Goal: Task Accomplishment & Management: Complete application form

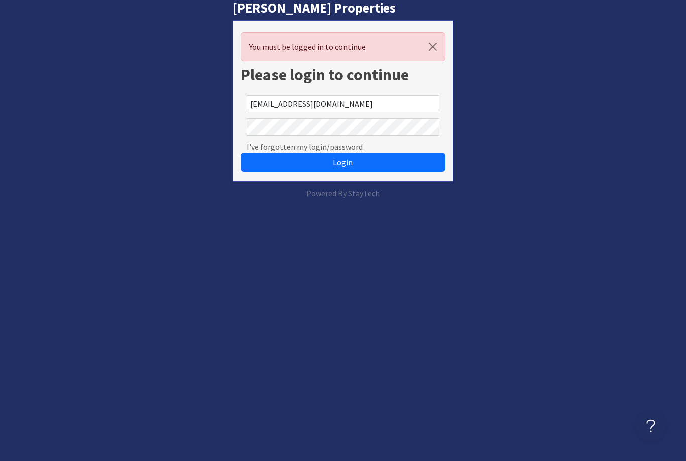
click at [343, 162] on button "Login" at bounding box center [343, 162] width 204 height 19
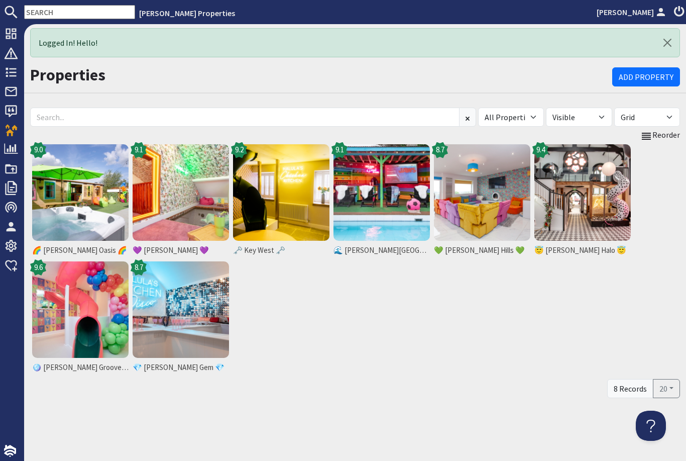
click at [305, 335] on div "🌈 Halula Oasis 🌈 9.0 💜 Halula Hygge 💜 9.1 🗝️ Key West 🗝️ 9.2 🌊 Halula Beach Hou…" at bounding box center [355, 259] width 650 height 235
click at [14, 65] on icon at bounding box center [11, 72] width 14 height 14
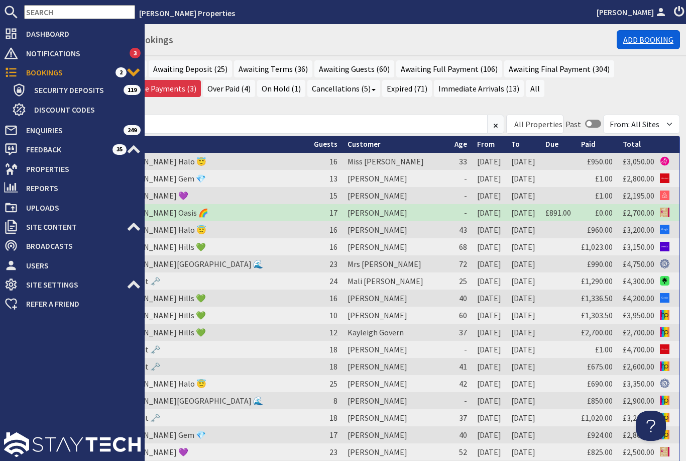
click at [645, 36] on link "Add Booking" at bounding box center [648, 39] width 63 height 19
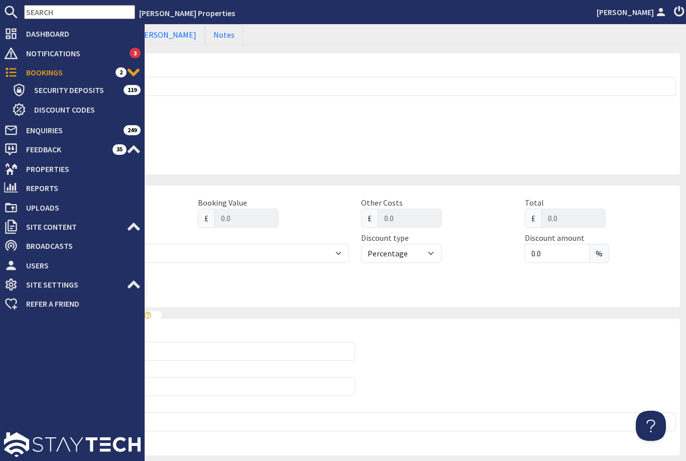
scroll to position [125, 0]
click at [340, 136] on div "Last Night" at bounding box center [194, 149] width 321 height 31
click at [395, 137] on fieldset "Stay Details Property Please select a property 🌊 [PERSON_NAME][GEOGRAPHIC_DATA]…" at bounding box center [355, 109] width 650 height 128
click at [273, 138] on div "Last Night" at bounding box center [194, 149] width 321 height 31
click at [586, 159] on fieldset "Stay Details Property Please select a property 🌊 [PERSON_NAME][GEOGRAPHIC_DATA]…" at bounding box center [355, 109] width 650 height 128
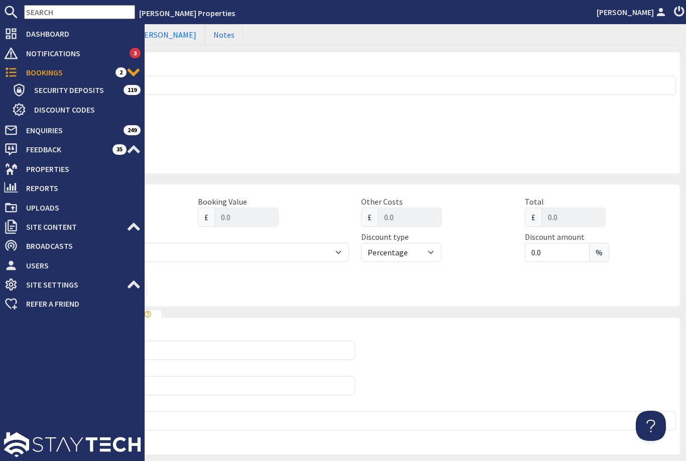
click at [333, 149] on div "Last Night" at bounding box center [194, 149] width 321 height 31
click at [279, 117] on div "Arrival Date" at bounding box center [194, 114] width 321 height 31
click at [485, 118] on fieldset "Stay Details Property Please select a property 🌊 [PERSON_NAME][GEOGRAPHIC_DATA]…" at bounding box center [355, 109] width 650 height 128
click at [454, 134] on fieldset "Stay Details Property Please select a property 🌊 [PERSON_NAME][GEOGRAPHIC_DATA]…" at bounding box center [355, 109] width 650 height 128
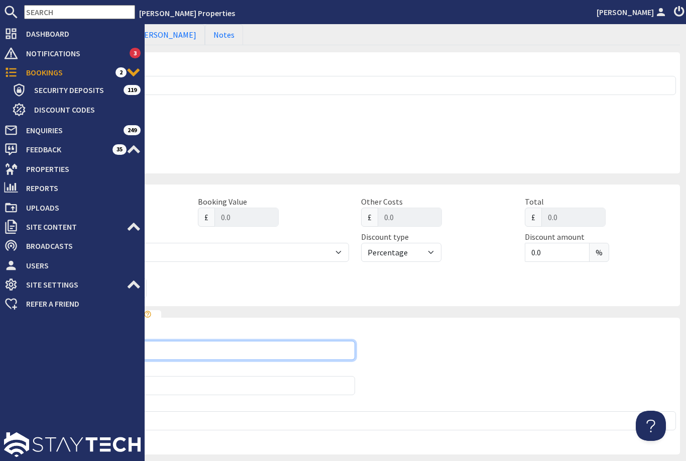
click at [269, 341] on input "Forename" at bounding box center [194, 350] width 321 height 19
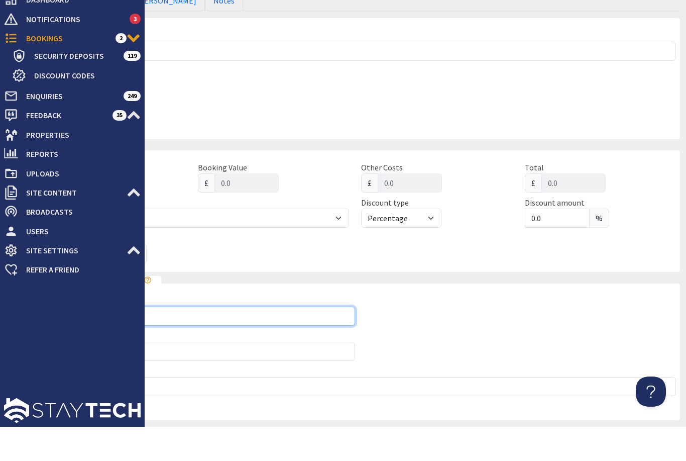
scroll to position [24, 0]
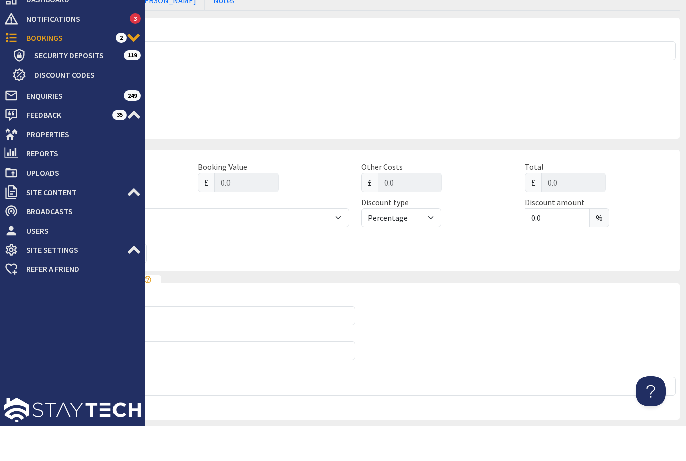
click at [485, 76] on fieldset "Stay Details Property Please select a property 🌊 Halula Beach House 🌊 💎 Halula …" at bounding box center [355, 109] width 650 height 128
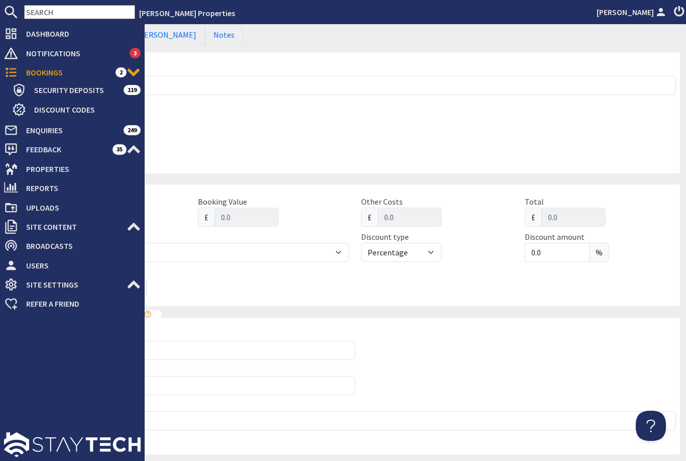
scroll to position [0, 0]
click at [288, 125] on div "Arrival Date" at bounding box center [194, 114] width 321 height 31
click at [288, 11] on li "[PERSON_NAME] Properties" at bounding box center [364, 13] width 458 height 12
click at [330, 15] on li "[PERSON_NAME] Properties" at bounding box center [364, 13] width 458 height 12
click at [377, 121] on fieldset "Stay Details Property Please select a property 🌊 Halula Beach House 🌊 💎 Halula …" at bounding box center [355, 109] width 650 height 128
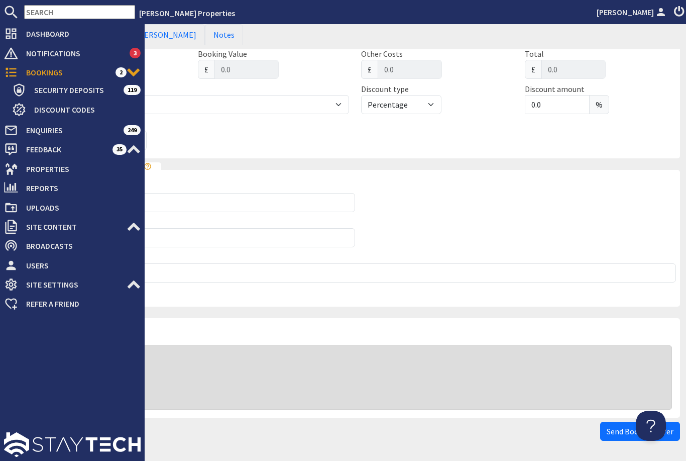
scroll to position [272, 0]
click at [104, 382] on div at bounding box center [72, 386] width 145 height 147
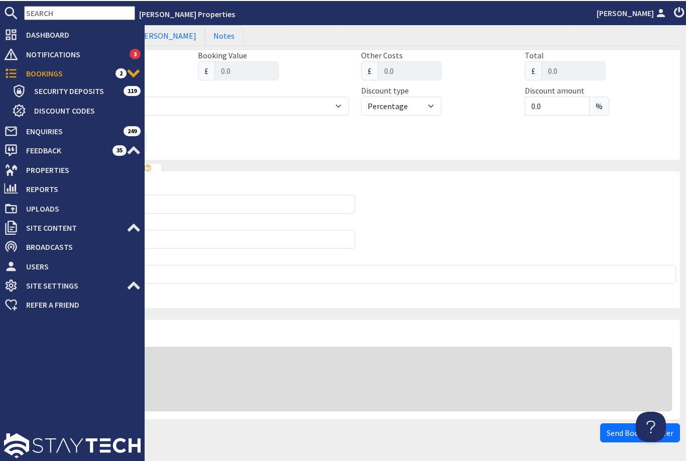
scroll to position [0, 0]
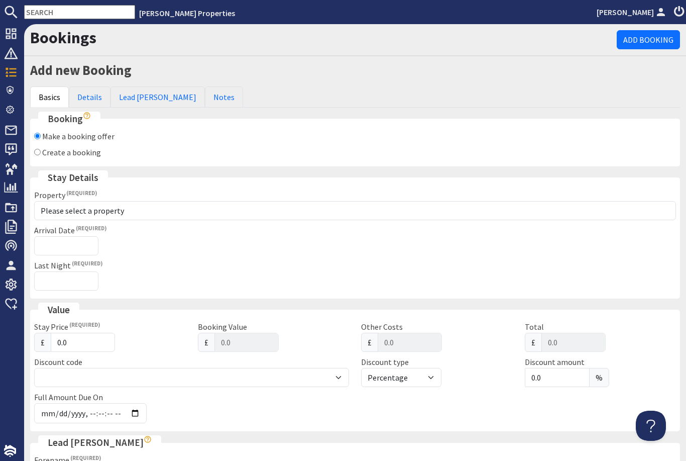
click at [38, 149] on input "Create a booking" at bounding box center [37, 152] width 7 height 7
radio input "true"
checkbox input "false"
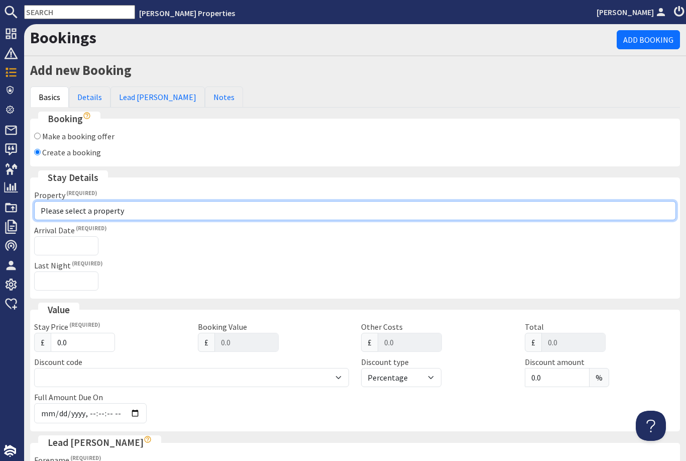
click at [131, 208] on select "Please select a property 🌊 [PERSON_NAME][GEOGRAPHIC_DATA] 🌊 💎 [PERSON_NAME] Gem…" at bounding box center [355, 210] width 642 height 19
select select "760"
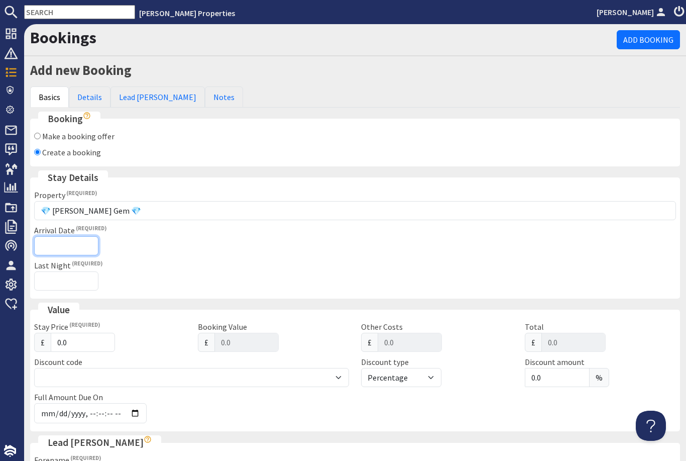
click at [83, 250] on input "Arrival Date" at bounding box center [66, 245] width 64 height 19
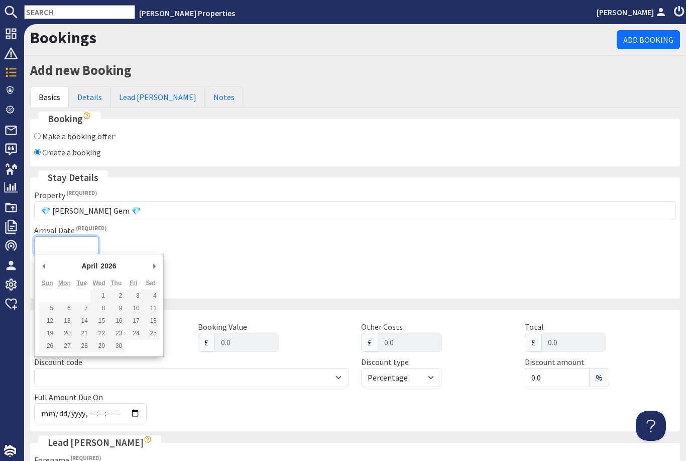
type input "[DATE]"
type input "2026-02-09T23:59:59"
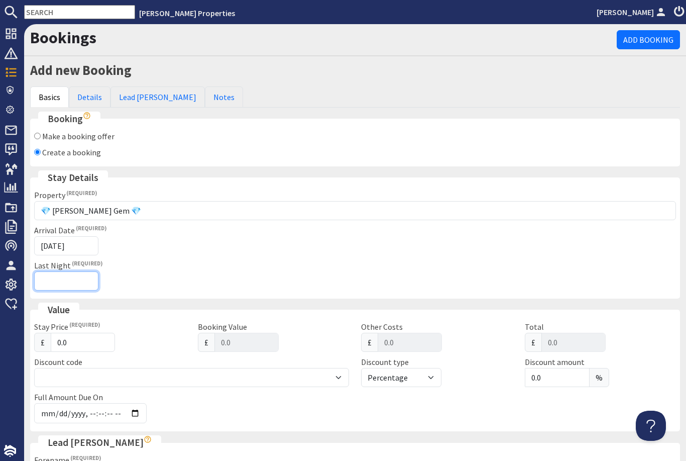
click at [83, 274] on input "Last Night" at bounding box center [66, 280] width 64 height 19
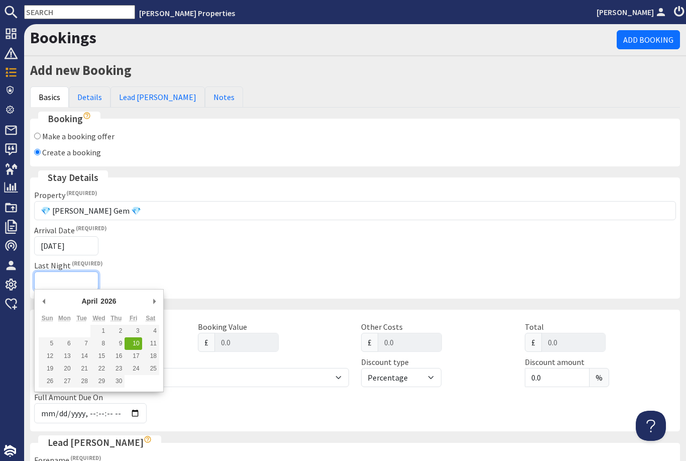
type input "[DATE]"
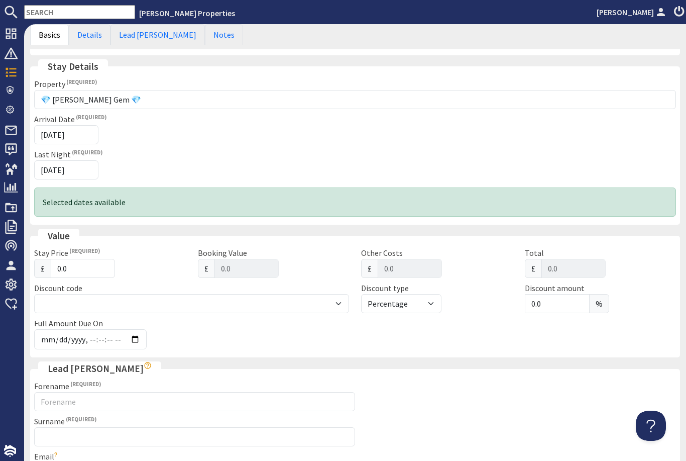
scroll to position [112, 0]
click at [96, 258] on input "0.0" at bounding box center [83, 267] width 64 height 19
click at [93, 273] on input "0.0" at bounding box center [83, 267] width 64 height 19
type input "0"
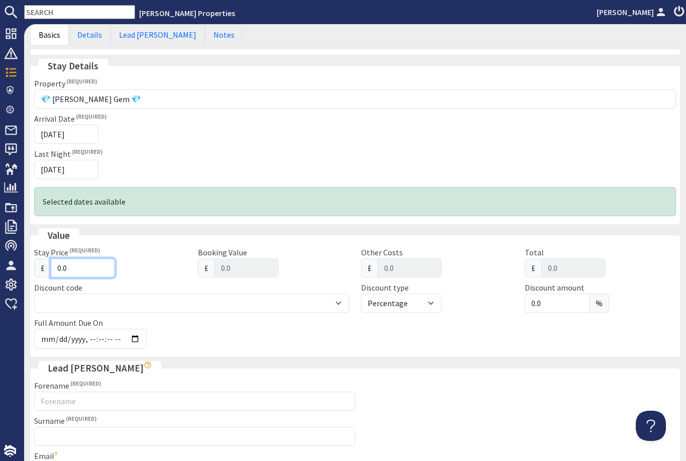
type input "0.00"
type input "2"
type input "2.00"
type input "27"
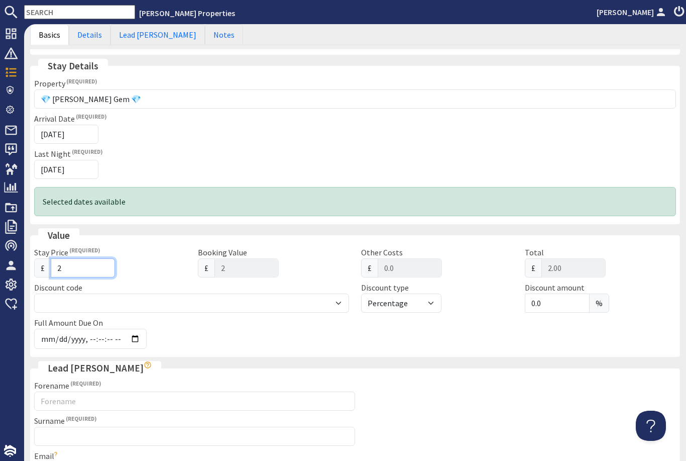
type input "27"
type input "27.00"
type input "275"
type input "275.00"
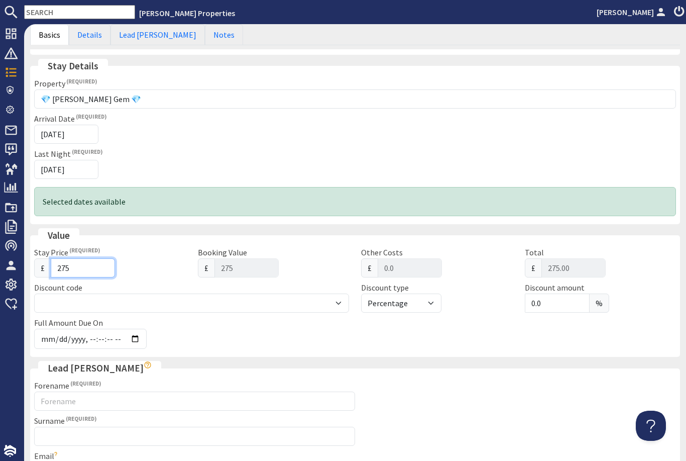
type input "2750"
type input "2750.00"
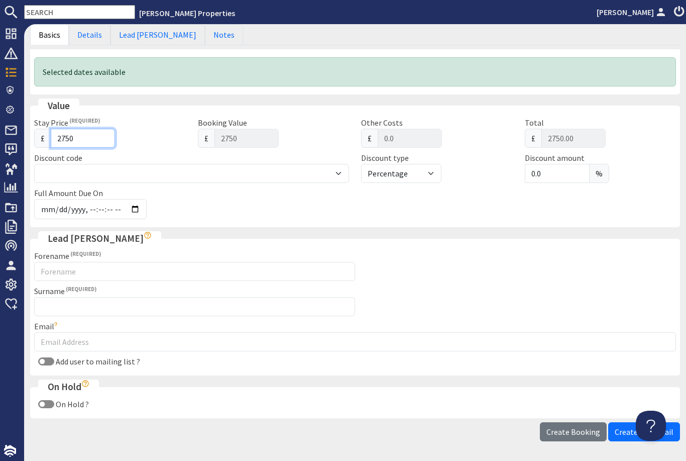
scroll to position [241, 0]
type input "2750"
click at [54, 360] on label "Add user to mailing list ?" at bounding box center [97, 361] width 86 height 10
click at [54, 360] on input "Add user to mailing list ?" at bounding box center [46, 361] width 16 height 8
checkbox input "true"
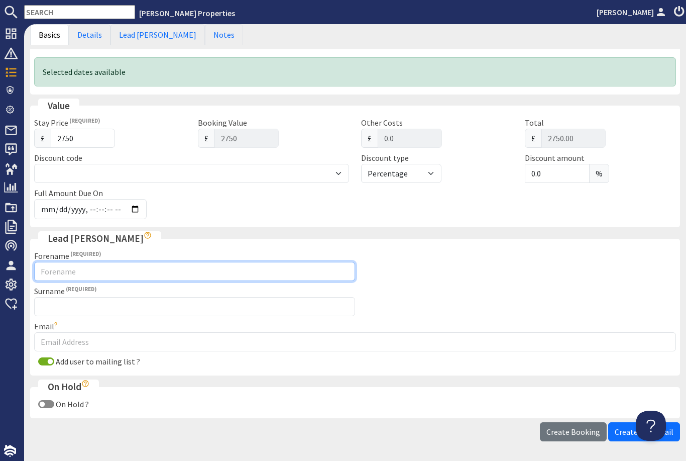
click at [125, 267] on input "Forename" at bounding box center [194, 271] width 321 height 19
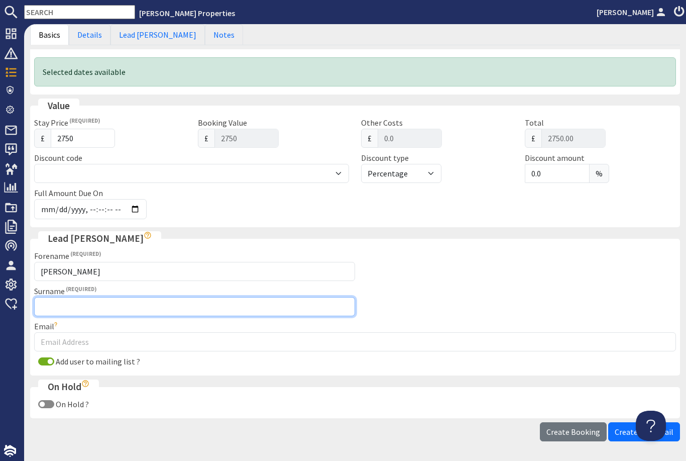
click at [269, 312] on input "Surname" at bounding box center [194, 306] width 321 height 19
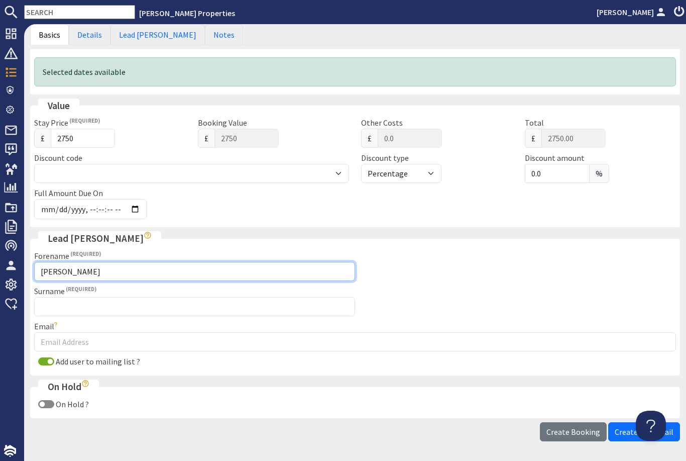
click at [218, 266] on input "Courtney Owen" at bounding box center [194, 271] width 321 height 19
type input "Courtney"
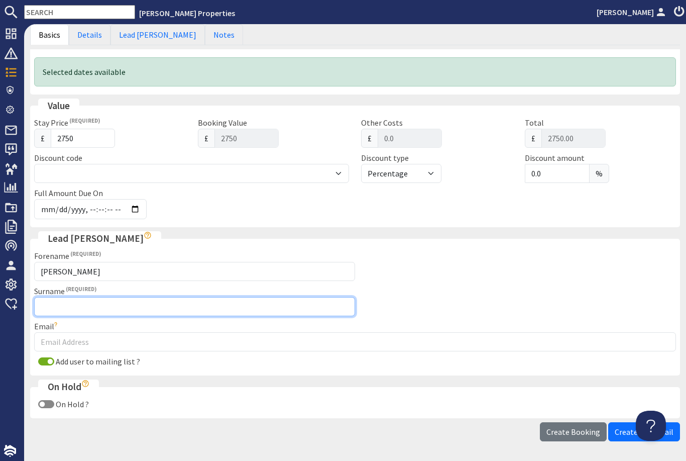
click at [317, 305] on input "Surname" at bounding box center [194, 306] width 321 height 19
type input "Owen"
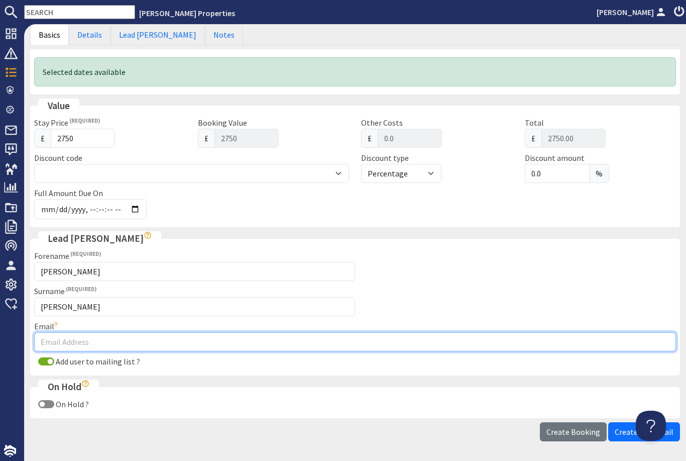
click at [204, 339] on input "Email" at bounding box center [355, 341] width 642 height 19
type input "courtwebb@hotmail.co.uk"
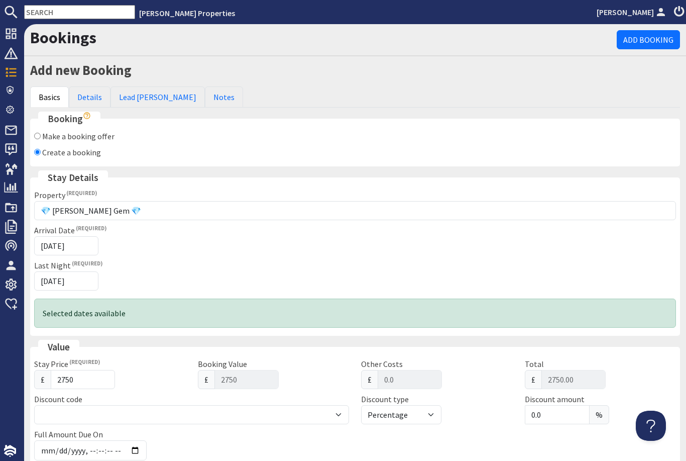
scroll to position [0, 0]
click at [97, 100] on link "Details" at bounding box center [90, 96] width 42 height 21
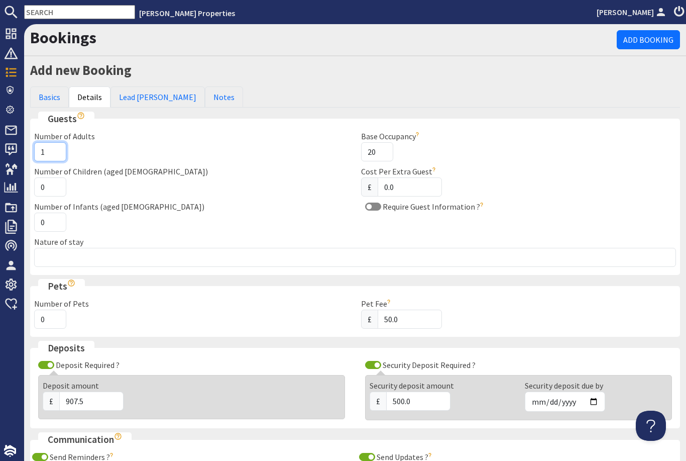
click at [61, 157] on input "1" at bounding box center [50, 151] width 32 height 19
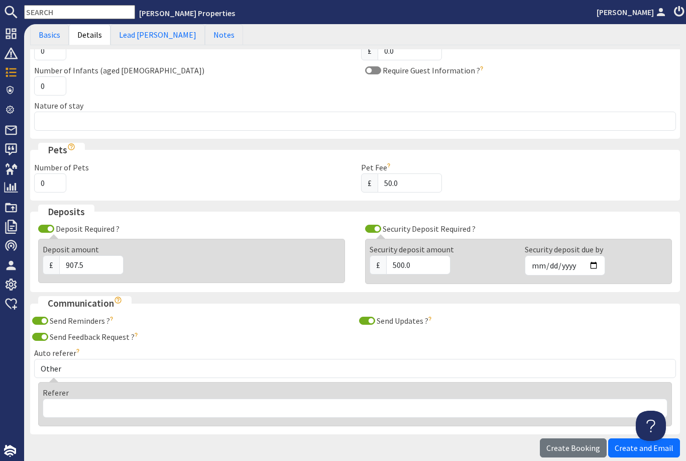
scroll to position [142, 0]
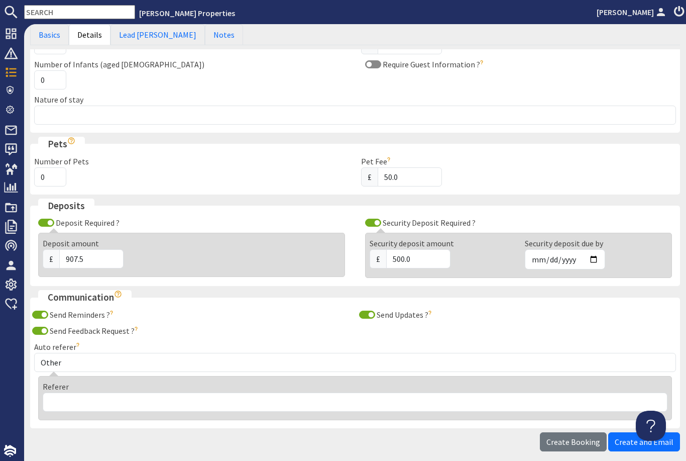
type input "20"
click at [49, 224] on input "Deposit Required ?" at bounding box center [46, 222] width 16 height 8
checkbox input "false"
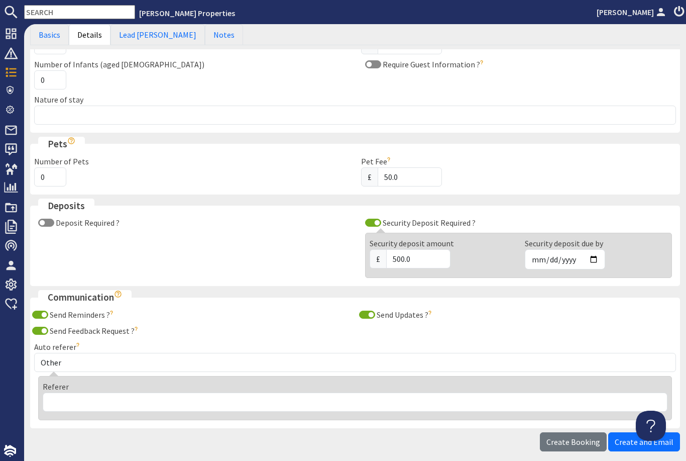
click at [376, 225] on input "Security Deposit Required ?" at bounding box center [373, 222] width 16 height 8
checkbox input "false"
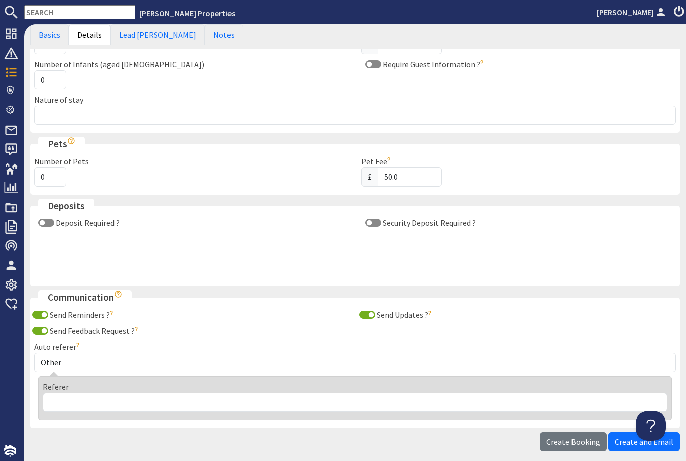
scroll to position [104, 0]
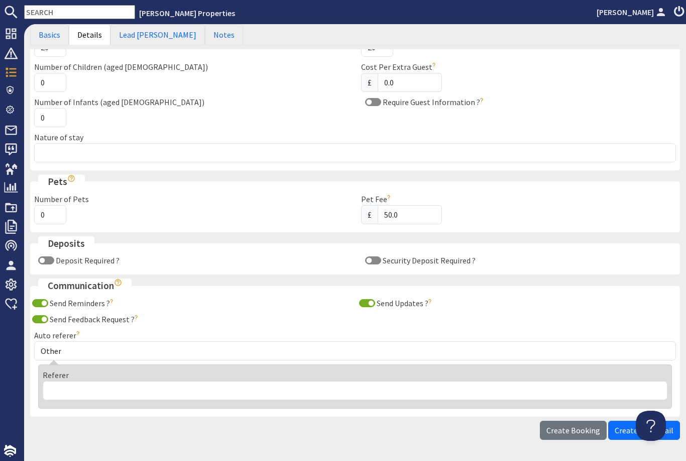
click at [219, 138] on div "Nature of stay" at bounding box center [355, 146] width 642 height 31
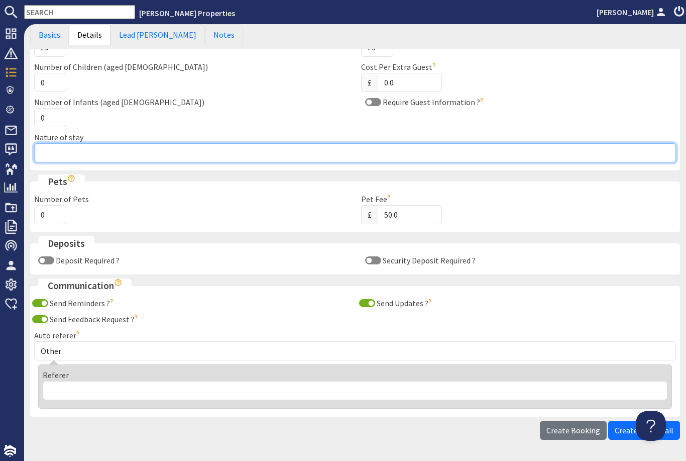
click at [322, 154] on input "Nature of stay" at bounding box center [355, 152] width 642 height 19
type input "Hen"
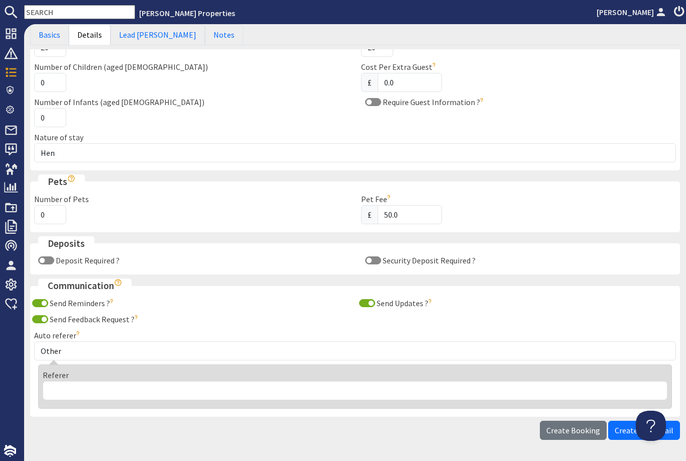
click at [45, 299] on input "Send Reminders ?" at bounding box center [40, 303] width 16 height 8
checkbox input "false"
click at [364, 301] on input "Send Updates ?" at bounding box center [367, 303] width 16 height 8
checkbox input "false"
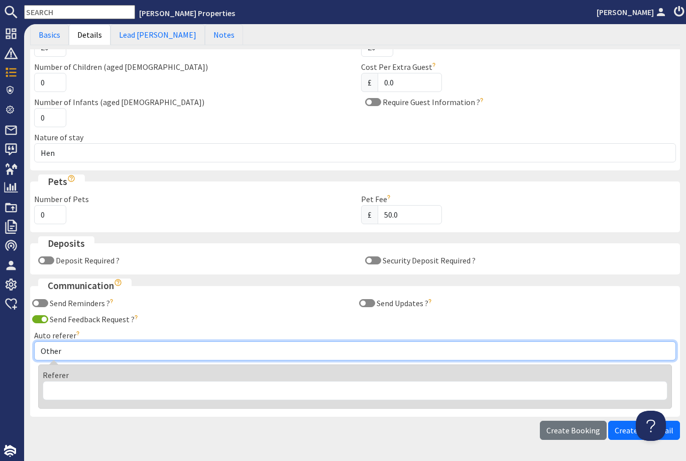
click at [103, 347] on select "Other Aber Cottage and Retreat Abritel Airbnb Althea House A Moment Of Silence …" at bounding box center [355, 350] width 642 height 19
select select "163"
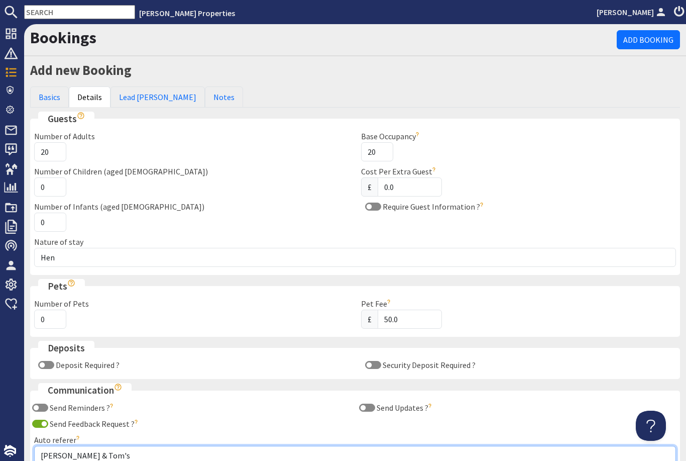
scroll to position [0, 0]
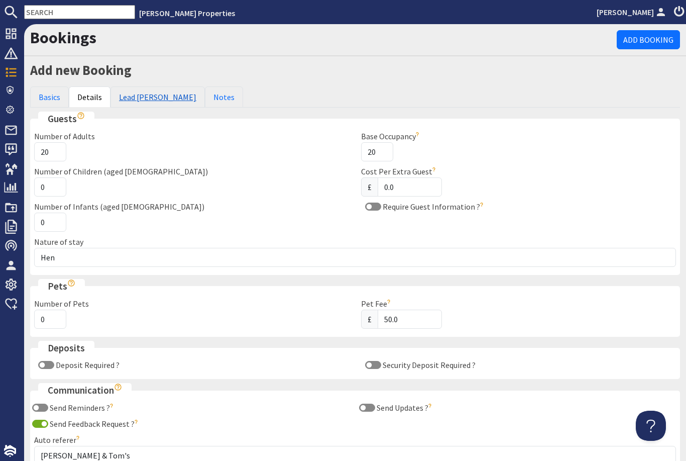
click at [135, 95] on link "Lead Booker" at bounding box center [157, 96] width 94 height 21
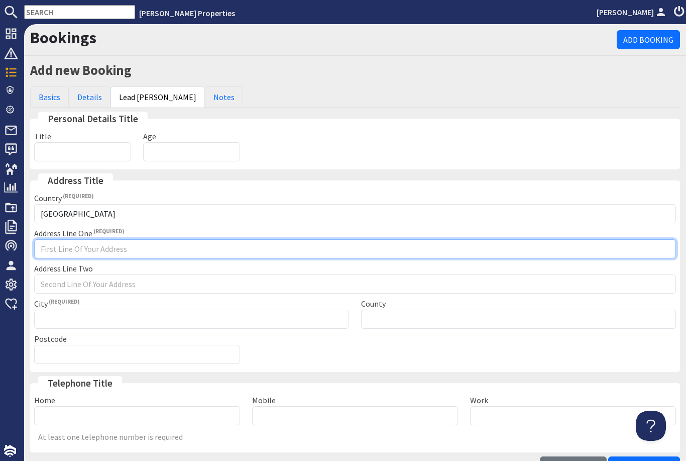
click at [155, 247] on input "Address Line One" at bounding box center [355, 248] width 642 height 19
type input "."
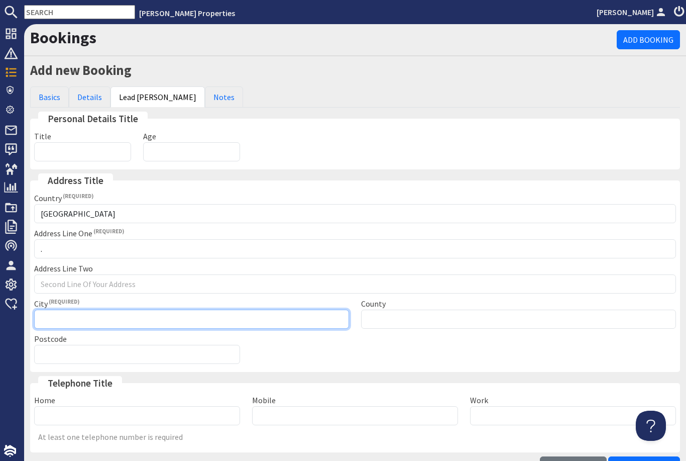
click at [117, 321] on input "City" at bounding box center [191, 318] width 315 height 19
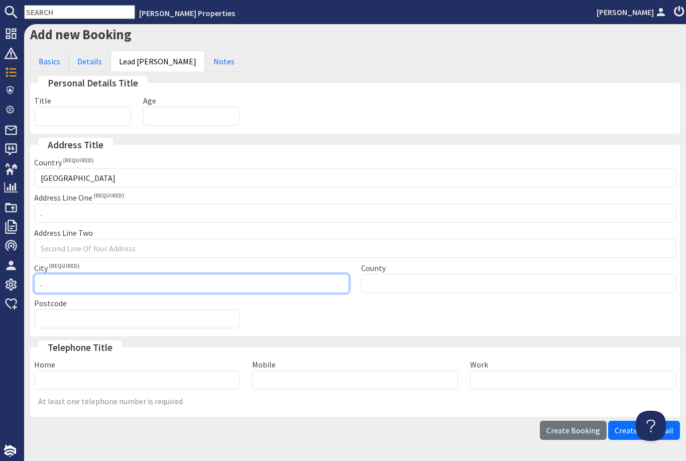
scroll to position [36, 0]
type input "."
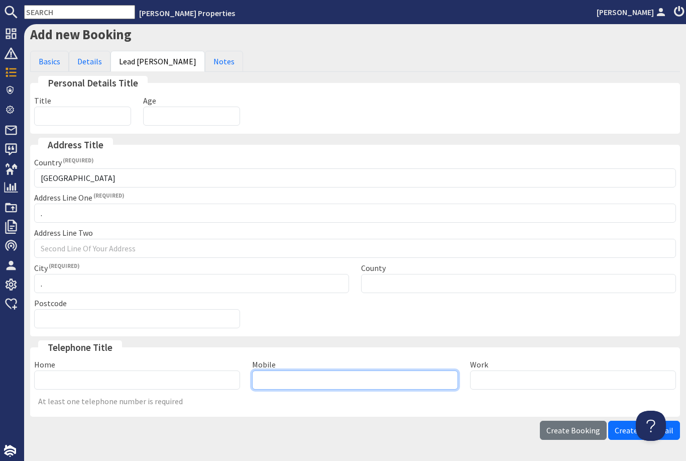
click at [296, 375] on input "Mobile" at bounding box center [355, 379] width 206 height 19
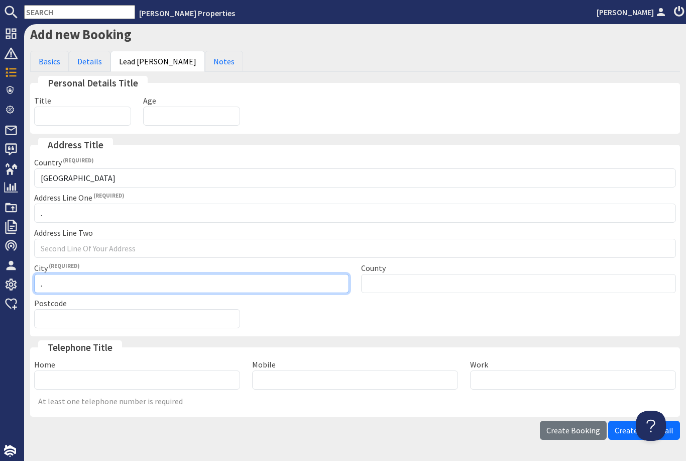
click at [107, 279] on input "." at bounding box center [191, 283] width 315 height 19
type input "Gwent"
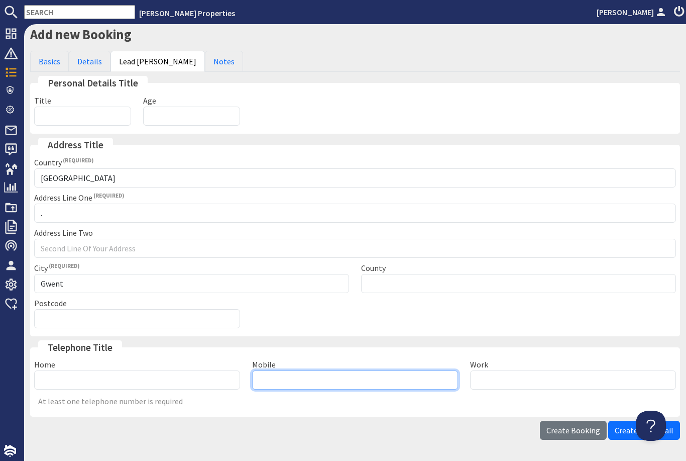
click at [294, 376] on input "Mobile" at bounding box center [355, 379] width 206 height 19
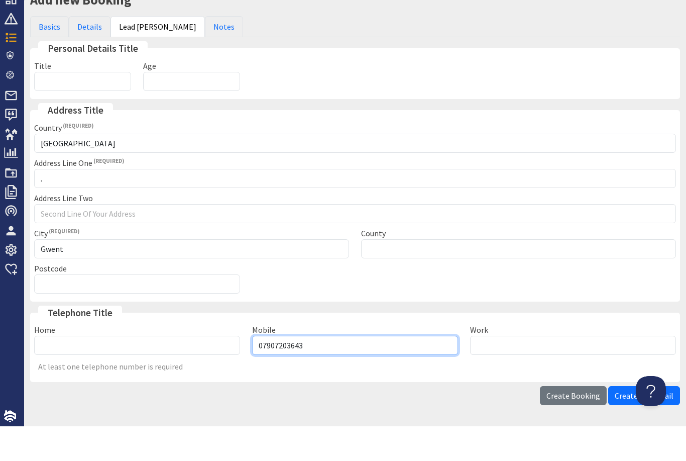
scroll to position [32, 0]
type input "07907203643"
click at [575, 425] on span "Create Booking" at bounding box center [573, 430] width 54 height 10
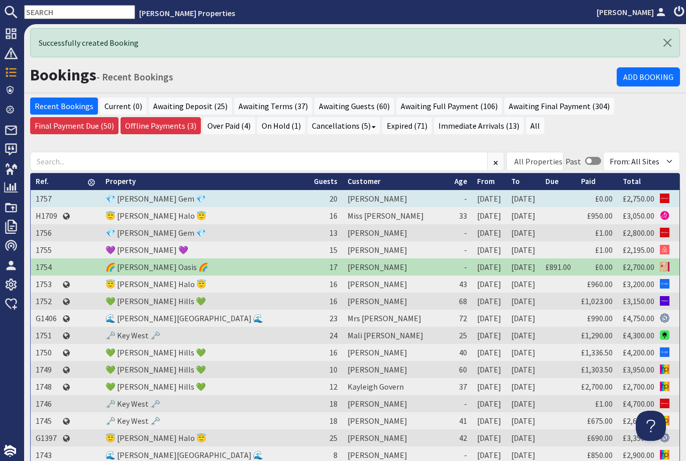
click at [49, 190] on td "1757" at bounding box center [47, 198] width 32 height 17
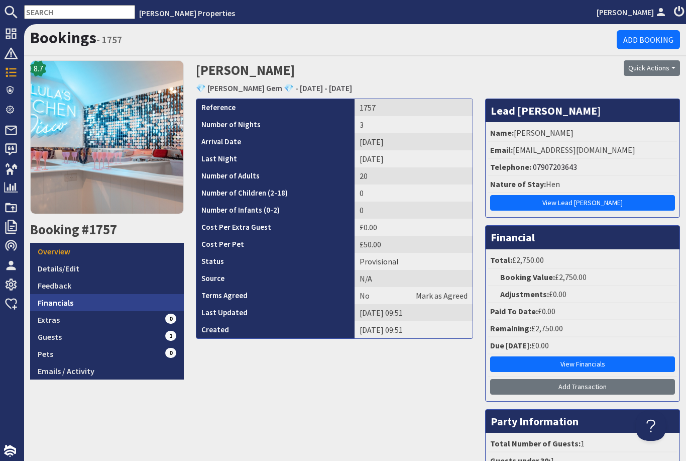
click at [85, 294] on link "Financials" at bounding box center [107, 302] width 154 height 17
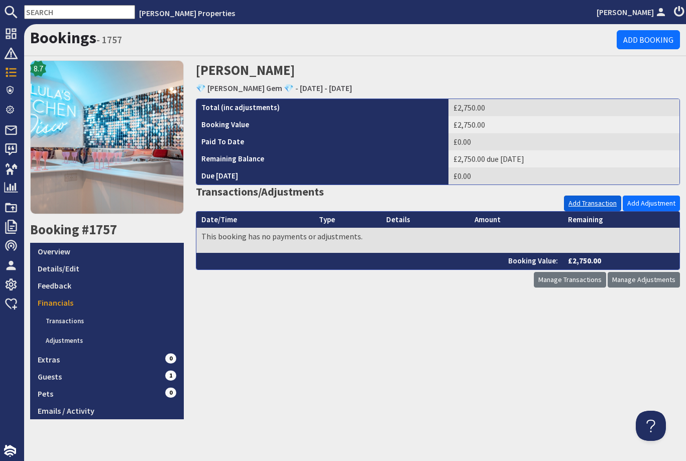
click at [605, 195] on link "Add Transaction" at bounding box center [592, 203] width 57 height 16
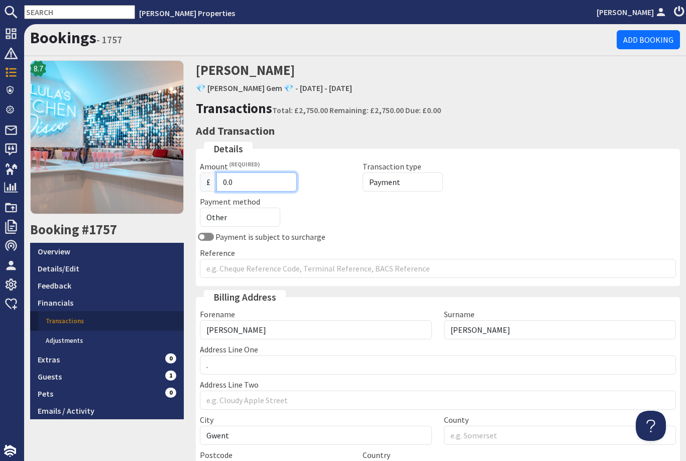
click at [279, 172] on input "0.0" at bounding box center [256, 181] width 80 height 19
type input "0"
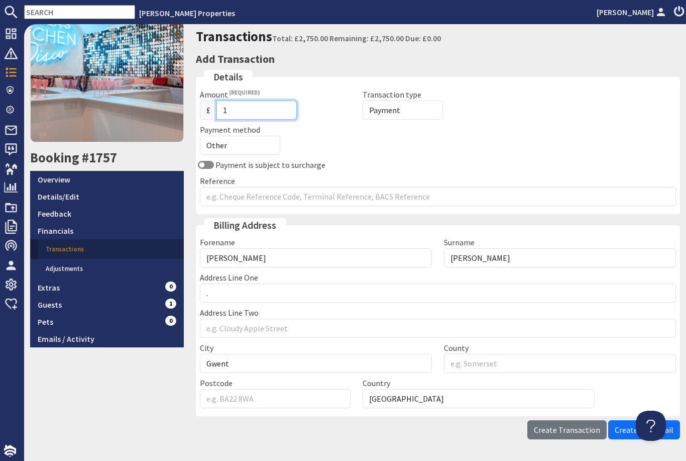
scroll to position [71, 0]
type input "1"
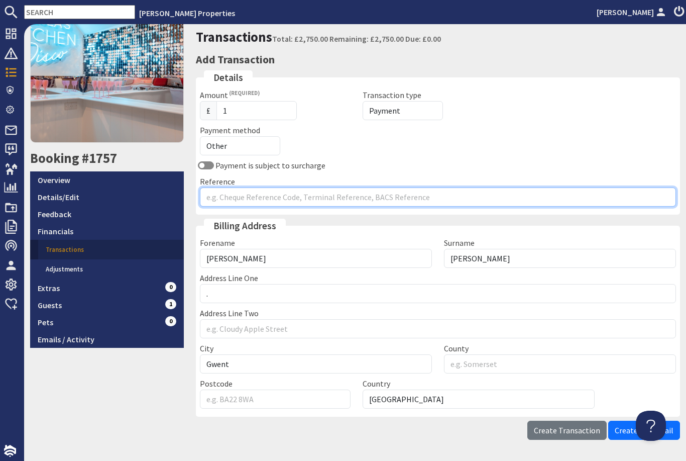
click at [527, 187] on input "Reference" at bounding box center [438, 196] width 477 height 19
type input "."
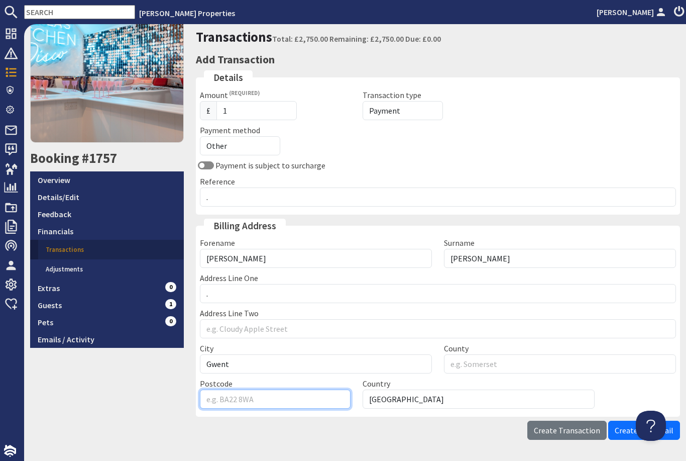
click at [311, 389] on input "Postcode" at bounding box center [275, 398] width 151 height 19
type input "TA10 9DA"
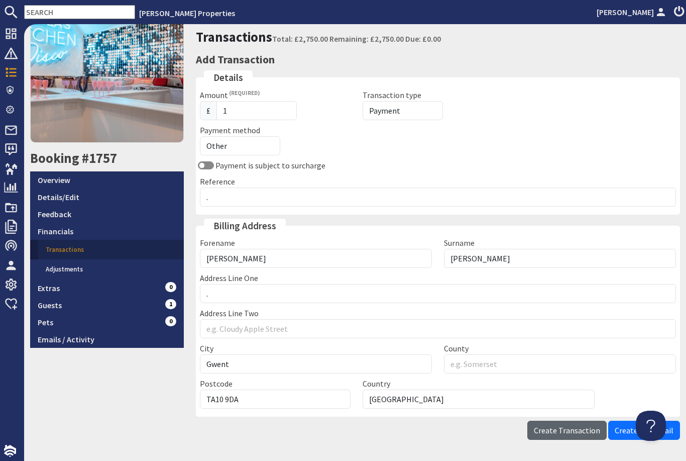
click at [568, 425] on span "Create Transaction" at bounding box center [567, 430] width 66 height 10
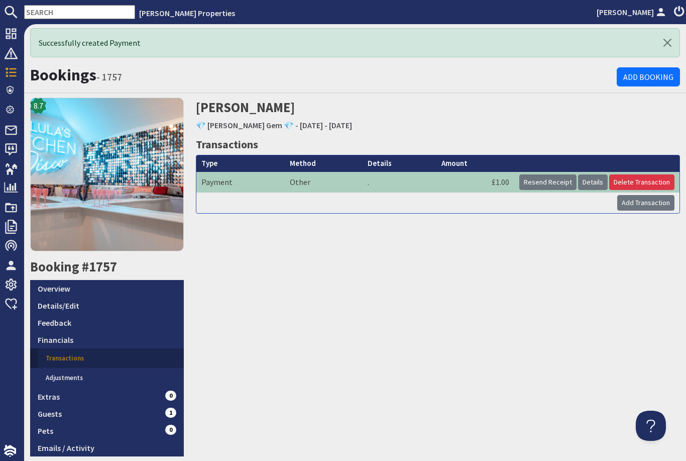
click at [255, 102] on h2 "Courtney Owen 💎 Halula Gem 💎 - Friday 10/04/2026 - Sunday 12/04/2026" at bounding box center [355, 115] width 319 height 36
click at [115, 268] on h2 "Booking #1757" at bounding box center [107, 267] width 154 height 16
click at [60, 290] on link "Overview" at bounding box center [107, 288] width 154 height 17
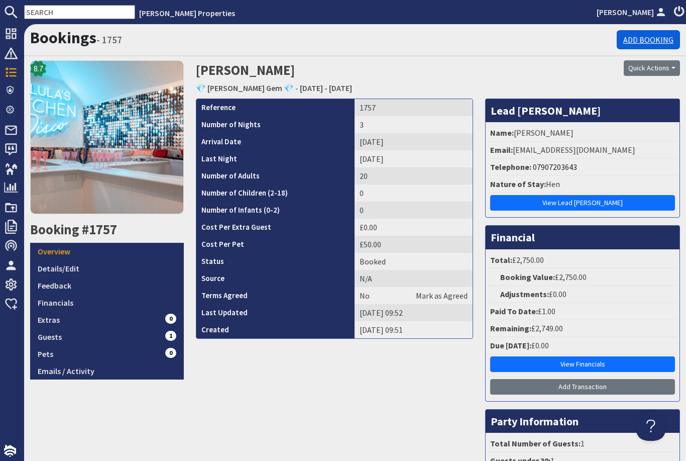
click at [639, 38] on link "Add Booking" at bounding box center [648, 39] width 63 height 19
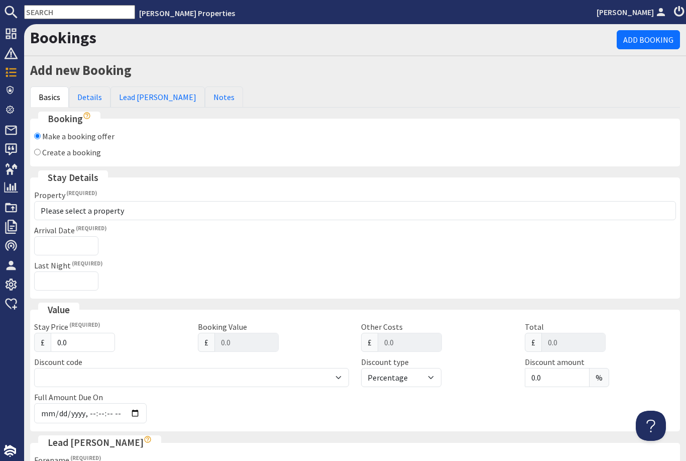
click at [33, 157] on div "Create a booking" at bounding box center [141, 152] width 226 height 12
click at [49, 151] on label "Create a booking" at bounding box center [71, 152] width 59 height 10
click at [41, 151] on input "Create a booking" at bounding box center [37, 152] width 7 height 7
radio input "true"
checkbox input "false"
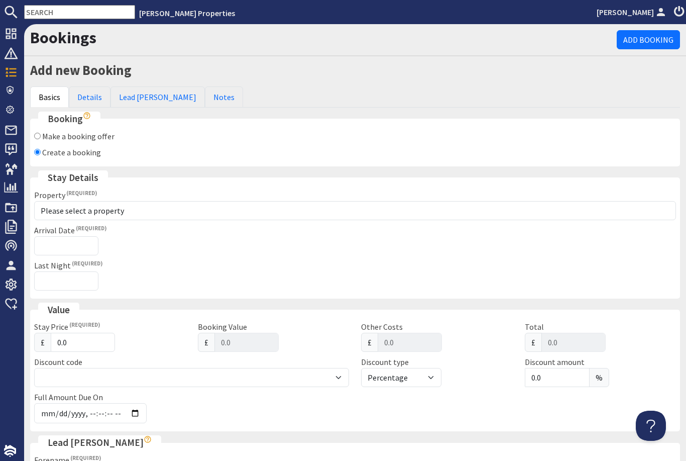
click at [37, 154] on input "Create a booking" at bounding box center [37, 152] width 7 height 7
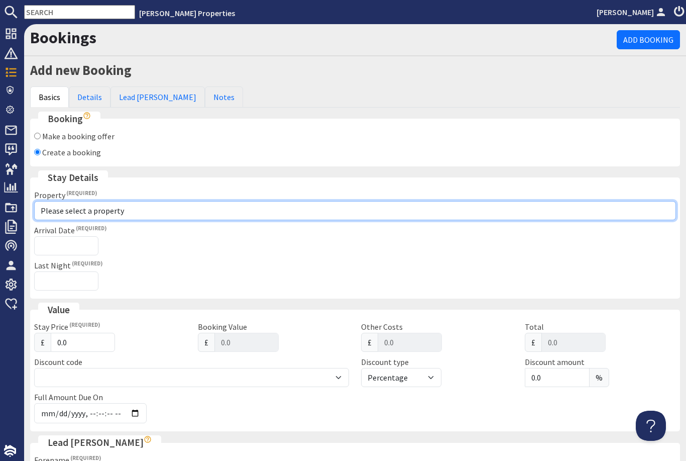
click at [135, 208] on select "Please select a property 🌊 Halula Beach House 🌊 💎 Halula Gem 💎 🪩 Halula Groove …" at bounding box center [355, 210] width 642 height 19
select select "760"
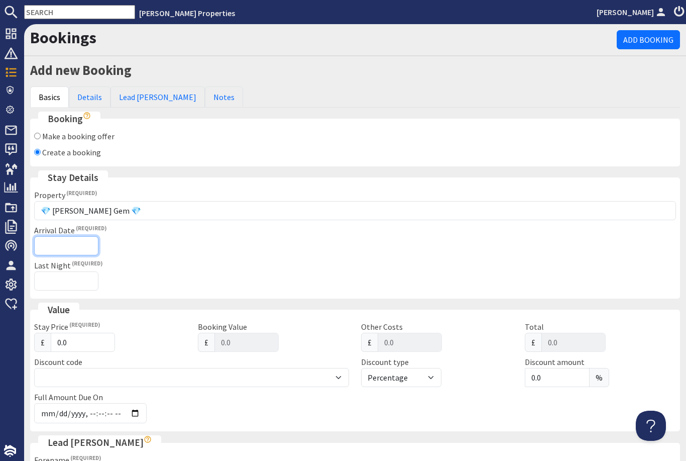
click at [71, 242] on input "Arrival Date" at bounding box center [66, 245] width 64 height 19
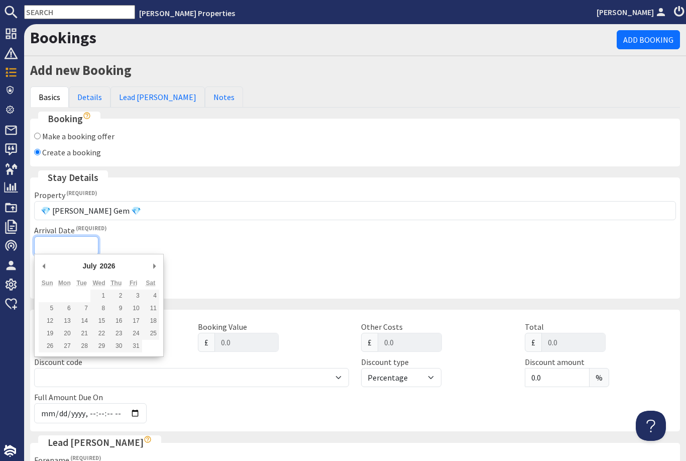
type input "03/07/2026"
type input "2026-05-04T23:59:59"
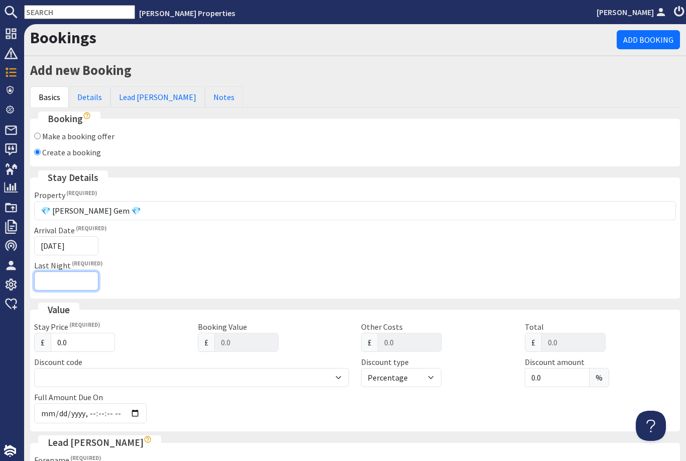
click at [73, 278] on input "Last Night" at bounding box center [66, 280] width 64 height 19
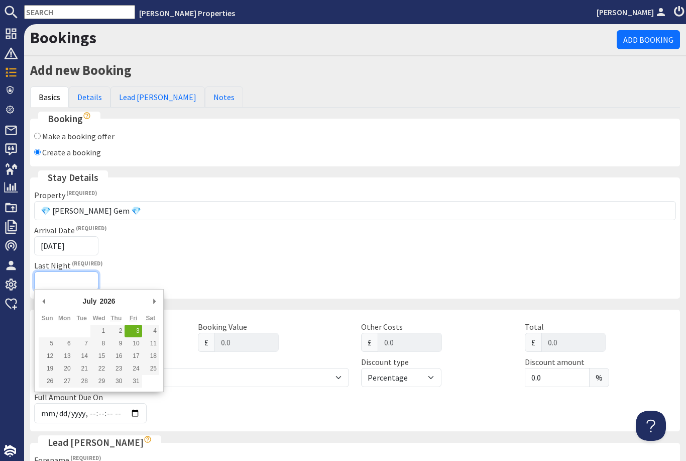
type input "05/07/2026"
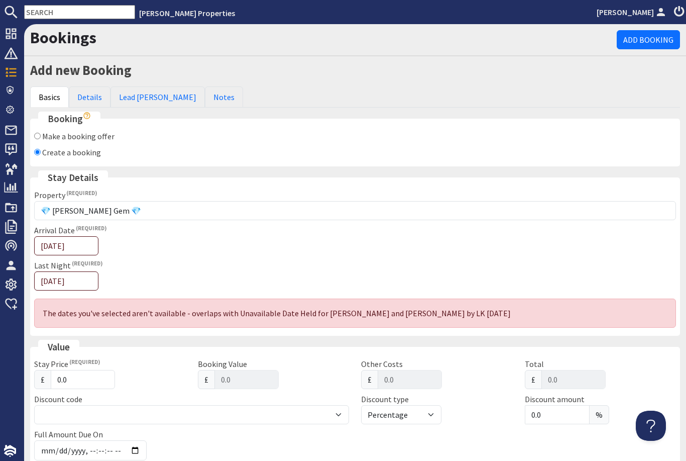
click at [219, 312] on div "The dates you've selected aren't available - overlaps with Unavailable Date Hel…" at bounding box center [355, 312] width 642 height 29
click at [18, 69] on span "Bookings" at bounding box center [40, 72] width 45 height 16
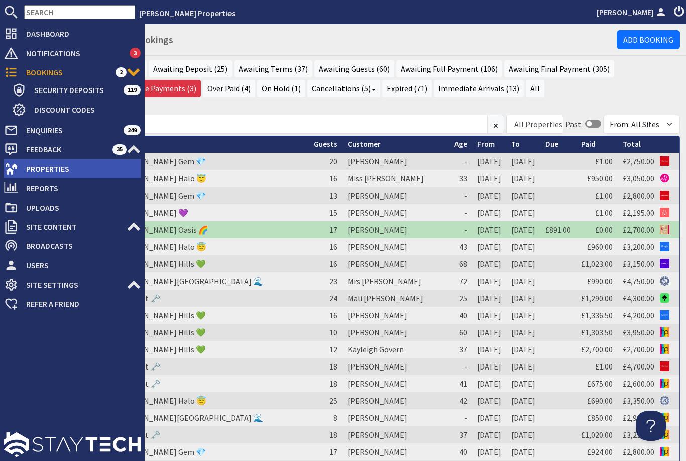
click at [78, 174] on span "Properties" at bounding box center [79, 169] width 123 height 16
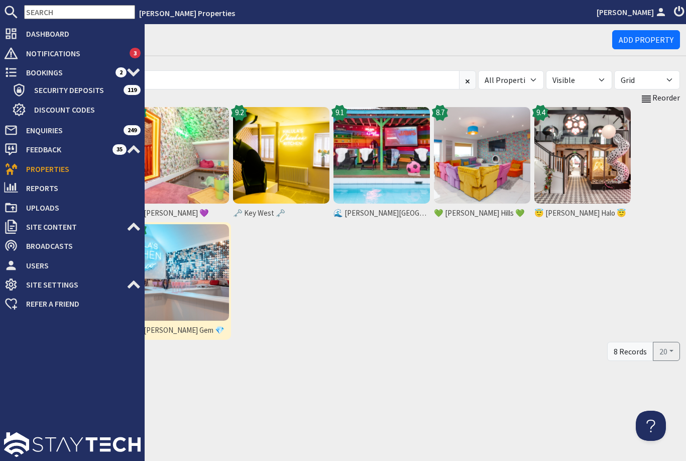
click at [201, 278] on img at bounding box center [181, 272] width 96 height 96
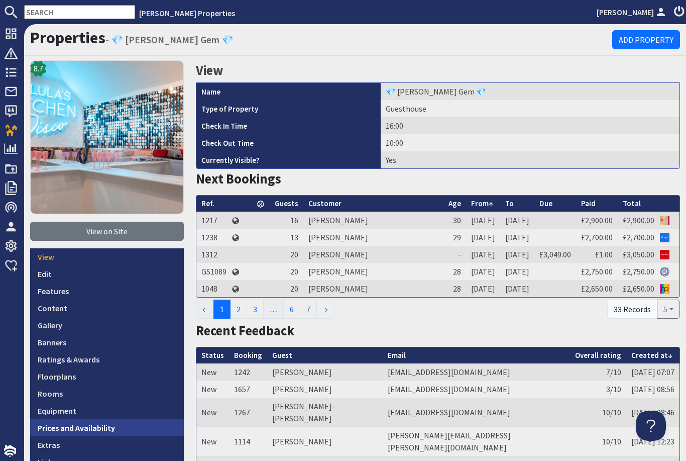
click at [100, 428] on link "Prices and Availability" at bounding box center [107, 427] width 154 height 17
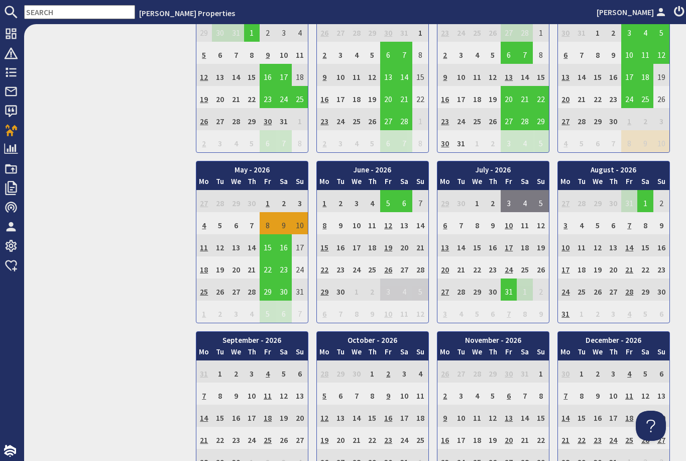
scroll to position [632, 0]
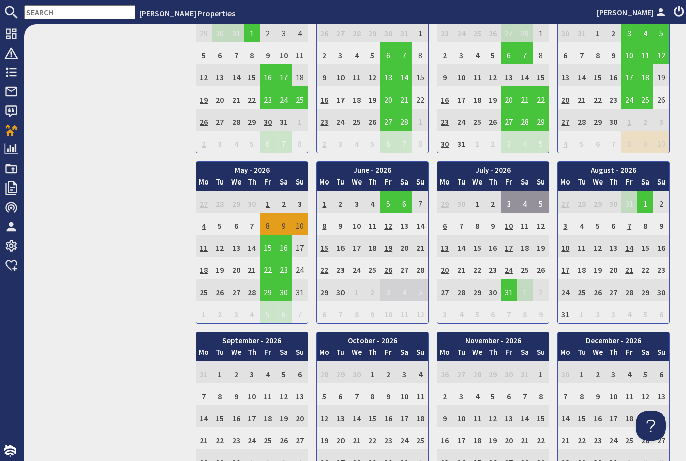
click at [508, 198] on td "3" at bounding box center [509, 201] width 16 height 22
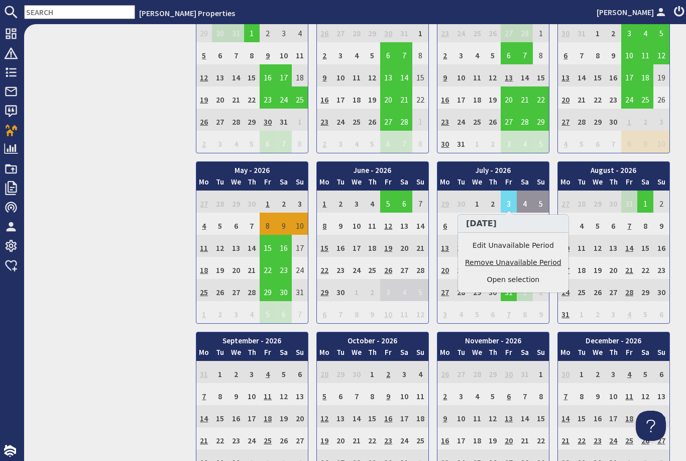
click at [533, 264] on link "Remove Unavailable Period" at bounding box center [513, 262] width 96 height 11
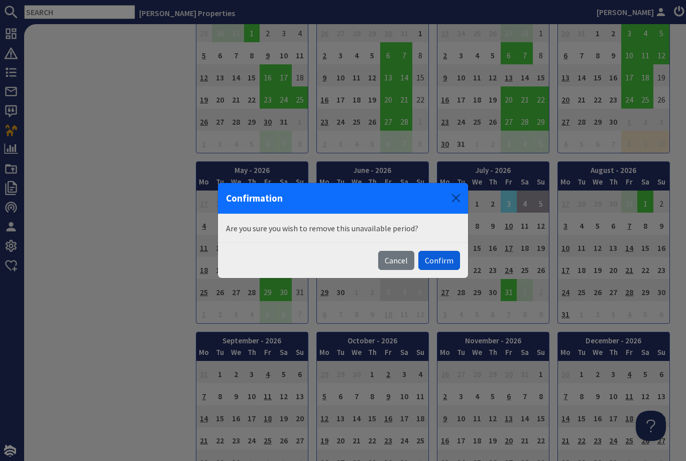
click at [440, 257] on button "Confirm" at bounding box center [439, 260] width 42 height 19
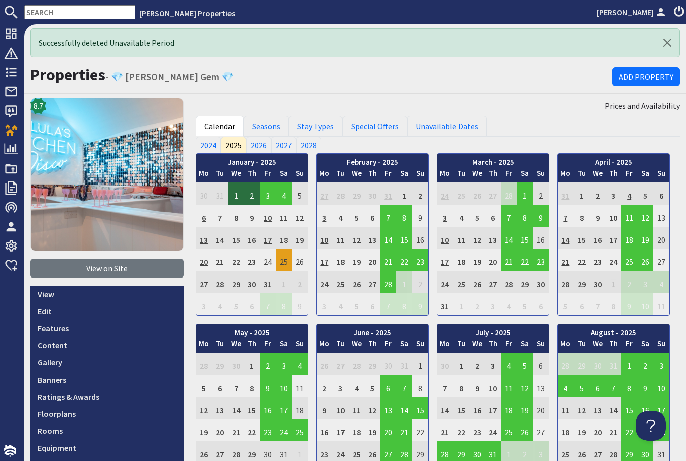
scroll to position [0, 0]
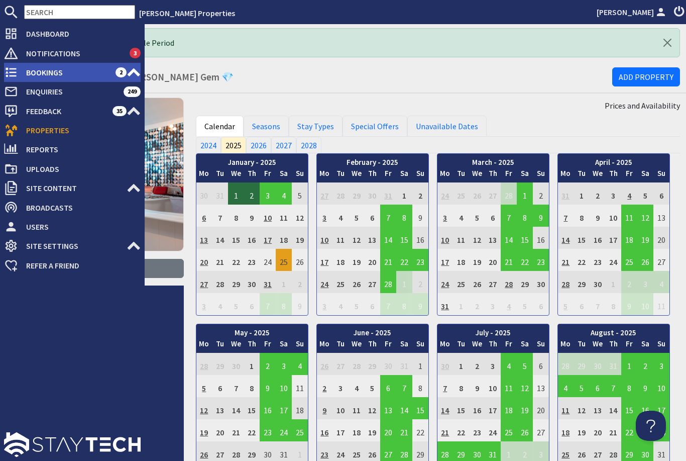
click at [13, 73] on use at bounding box center [11, 73] width 11 height 10
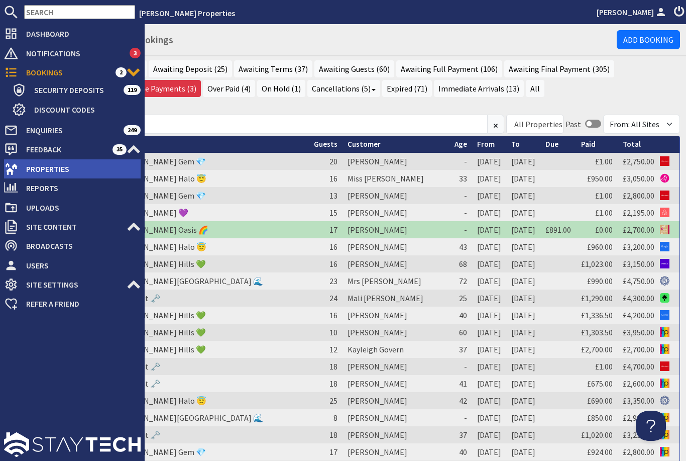
click at [70, 171] on span "Properties" at bounding box center [79, 169] width 123 height 16
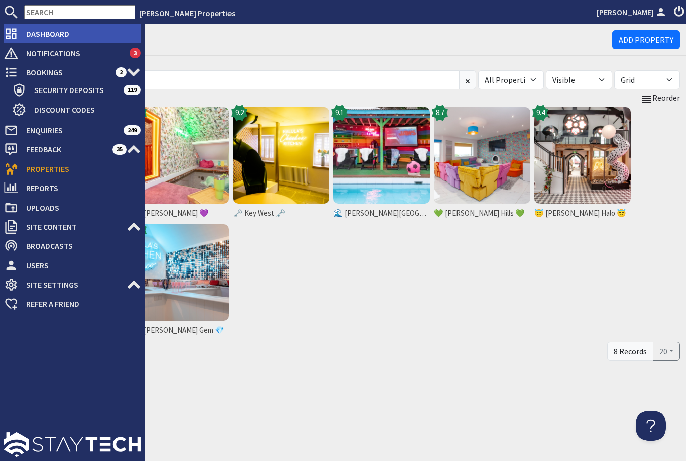
click at [46, 31] on span "Dashboard" at bounding box center [79, 34] width 123 height 16
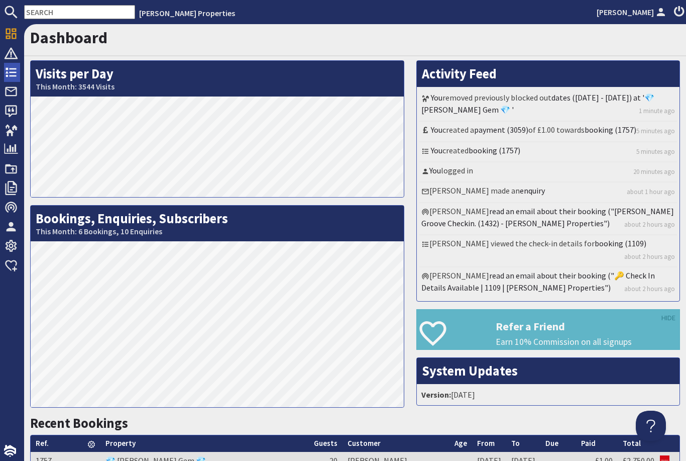
click at [11, 79] on link "Bookings 2" at bounding box center [12, 72] width 16 height 16
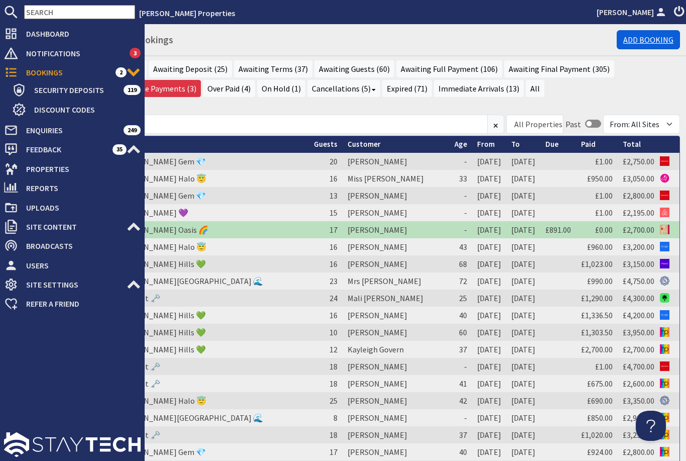
click at [634, 42] on link "Add Booking" at bounding box center [648, 39] width 63 height 19
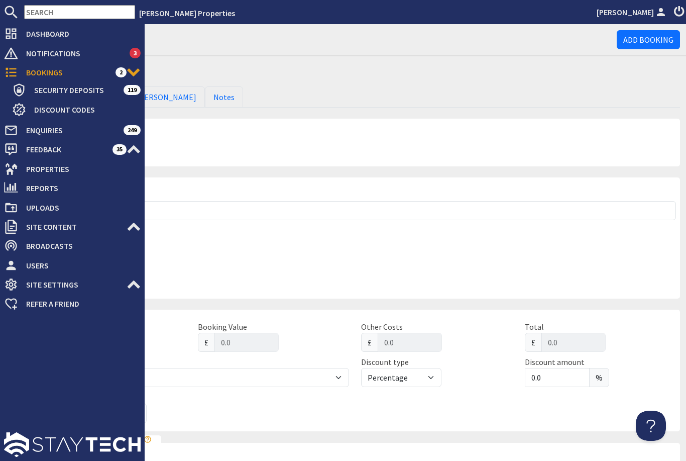
click at [320, 259] on div "Last Night" at bounding box center [194, 274] width 321 height 31
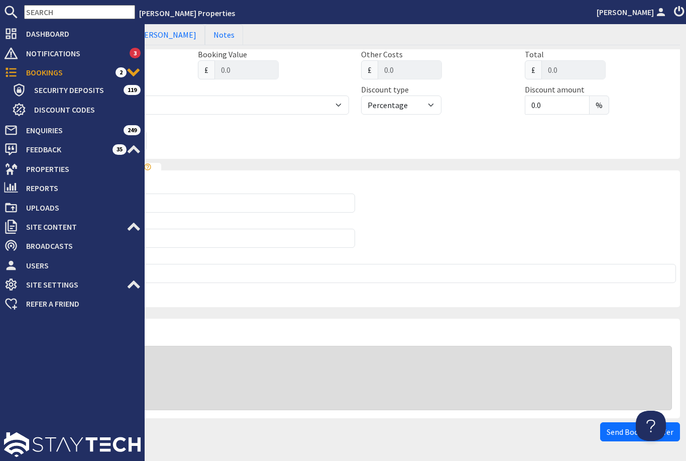
scroll to position [272, 0]
click at [486, 14] on li "[PERSON_NAME] Properties" at bounding box center [364, 13] width 458 height 12
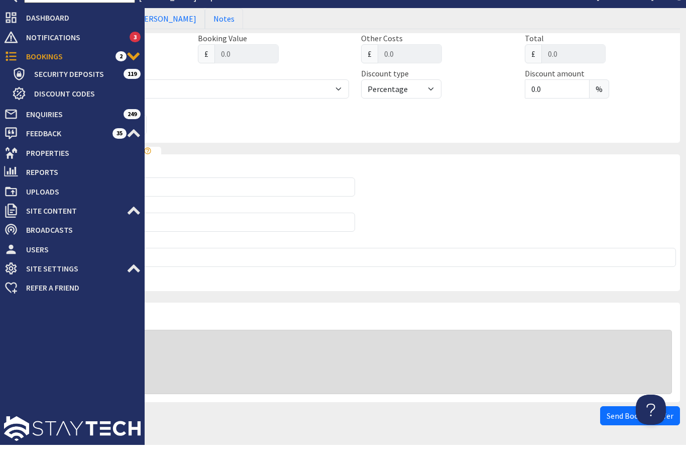
scroll to position [0, 0]
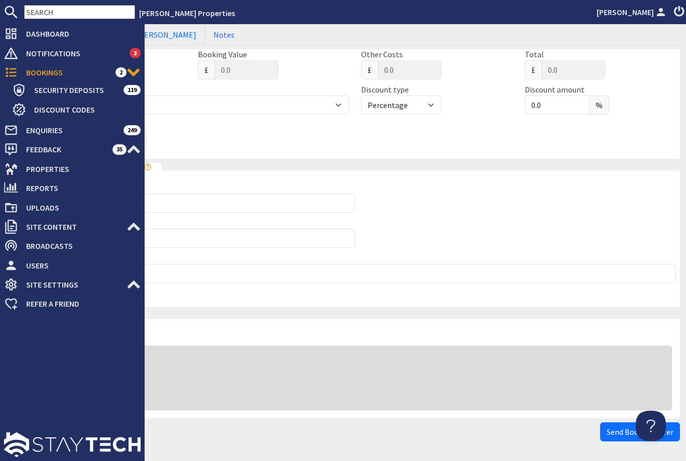
click at [247, 221] on div "Surname" at bounding box center [194, 231] width 321 height 31
click at [299, 193] on input "Forename" at bounding box center [194, 202] width 321 height 19
click at [290, 202] on input "Forename" at bounding box center [194, 202] width 321 height 19
click at [274, 235] on input "Surname" at bounding box center [194, 238] width 321 height 19
click at [266, 239] on input "Surname" at bounding box center [194, 238] width 321 height 19
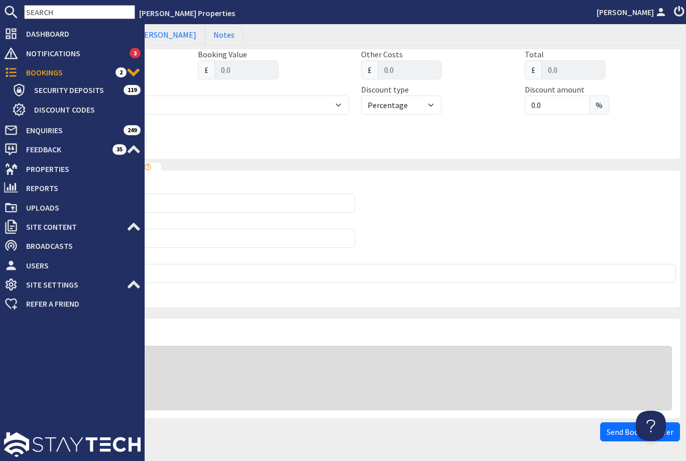
click at [475, 224] on fieldset "Lead [PERSON_NAME] Forename Surname Email Double check the email address you've…" at bounding box center [355, 235] width 650 height 144
click at [546, 139] on div "Full Amount Due On" at bounding box center [355, 137] width 654 height 36
click at [389, 137] on div "Full Amount Due On" at bounding box center [355, 137] width 654 height 36
click at [421, 141] on div "Full Amount Due On" at bounding box center [355, 137] width 654 height 36
click at [434, 142] on div "Full Amount Due On" at bounding box center [355, 137] width 654 height 36
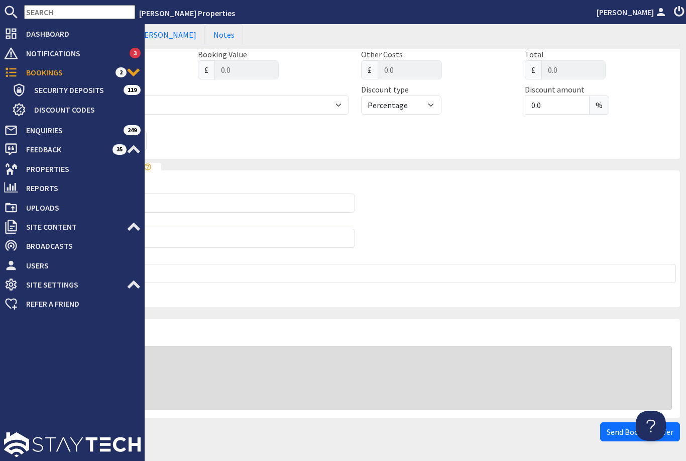
click at [245, 143] on div "Full Amount Due On" at bounding box center [137, 135] width 218 height 32
click at [252, 135] on div "Full Amount Due On" at bounding box center [355, 137] width 654 height 36
click at [461, 131] on div "Full Amount Due On" at bounding box center [355, 137] width 654 height 36
click at [613, 14] on link "[PERSON_NAME]" at bounding box center [632, 12] width 71 height 12
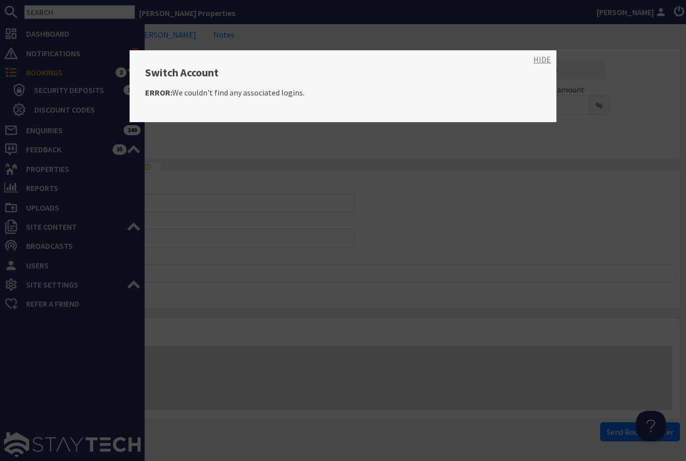
click at [542, 62] on link "HIDE" at bounding box center [542, 59] width 18 height 12
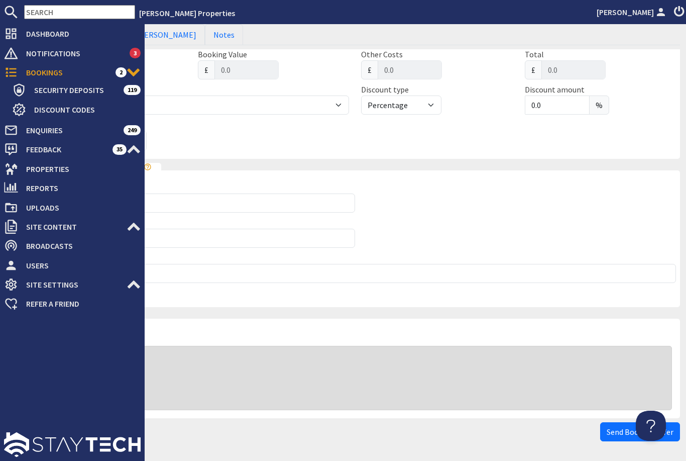
click at [434, 135] on div "Full Amount Due On" at bounding box center [355, 137] width 654 height 36
click at [358, 15] on li "[PERSON_NAME] Properties" at bounding box center [364, 13] width 458 height 12
click at [371, 16] on li "[PERSON_NAME] Properties" at bounding box center [364, 13] width 458 height 12
click at [378, 18] on li "[PERSON_NAME] Properties" at bounding box center [364, 13] width 458 height 12
click at [270, 146] on div "Full Amount Due On" at bounding box center [355, 137] width 654 height 36
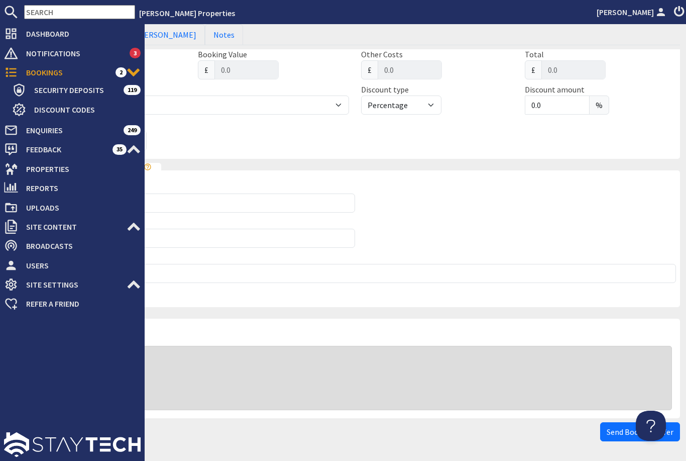
click at [388, 18] on li "[PERSON_NAME] Properties" at bounding box center [364, 13] width 458 height 12
click at [267, 140] on div "Full Amount Due On" at bounding box center [355, 137] width 654 height 36
click at [287, 142] on div "Full Amount Due On" at bounding box center [355, 137] width 654 height 36
click at [396, 17] on li "[PERSON_NAME] Properties" at bounding box center [364, 13] width 458 height 12
click at [255, 129] on div "Full Amount Due On" at bounding box center [355, 137] width 654 height 36
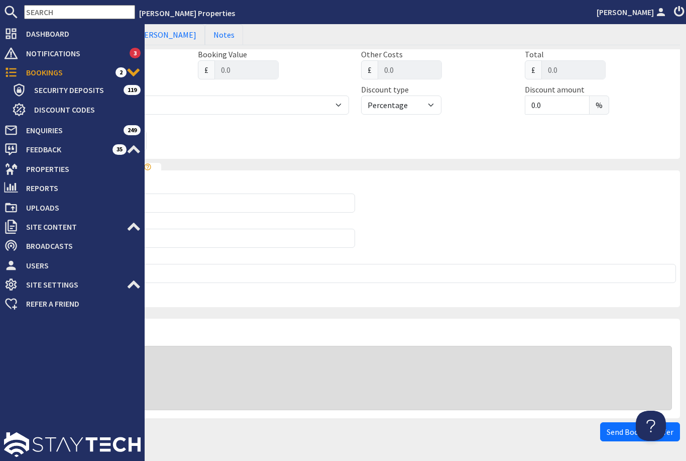
click at [300, 144] on div "Full Amount Due On" at bounding box center [355, 137] width 654 height 36
click at [552, 135] on div "Full Amount Due On" at bounding box center [355, 137] width 654 height 36
click at [618, 163] on fieldset "Lead Booker Forename Surname Email Double check the email address you've entere…" at bounding box center [355, 235] width 650 height 144
click at [175, 68] on div "£ 0.0" at bounding box center [110, 69] width 152 height 19
click at [329, 201] on input "Forename" at bounding box center [194, 202] width 321 height 19
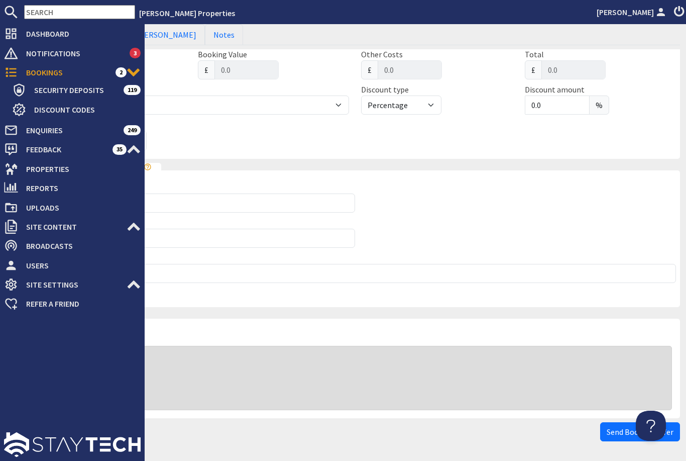
click at [399, 246] on fieldset "Lead Booker Forename Surname Email Double check the email address you've entere…" at bounding box center [355, 235] width 650 height 144
click at [412, 224] on fieldset "Lead Booker Forename Surname Email Double check the email address you've entere…" at bounding box center [355, 235] width 650 height 144
click at [452, 207] on fieldset "Lead Booker Forename Surname Email Double check the email address you've entere…" at bounding box center [355, 235] width 650 height 144
click at [455, 205] on fieldset "Lead Booker Forename Surname Email Double check the email address you've entere…" at bounding box center [355, 235] width 650 height 144
click at [554, 20] on nav "Halula Properties Lauren Keates" at bounding box center [343, 12] width 686 height 24
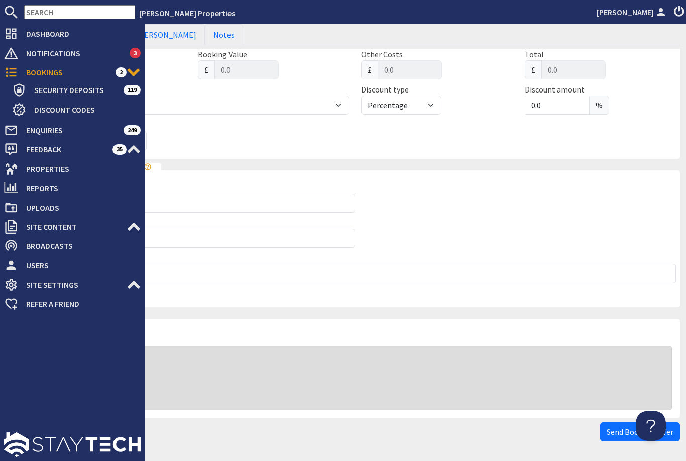
click at [550, 15] on li "[PERSON_NAME] Properties" at bounding box center [364, 13] width 458 height 12
click at [409, 188] on fieldset "Lead Booker Forename Surname Email Double check the email address you've entere…" at bounding box center [355, 235] width 650 height 144
click at [488, 422] on div "Send Booking Offer" at bounding box center [355, 431] width 650 height 19
click at [226, 216] on div "Surname" at bounding box center [194, 231] width 321 height 31
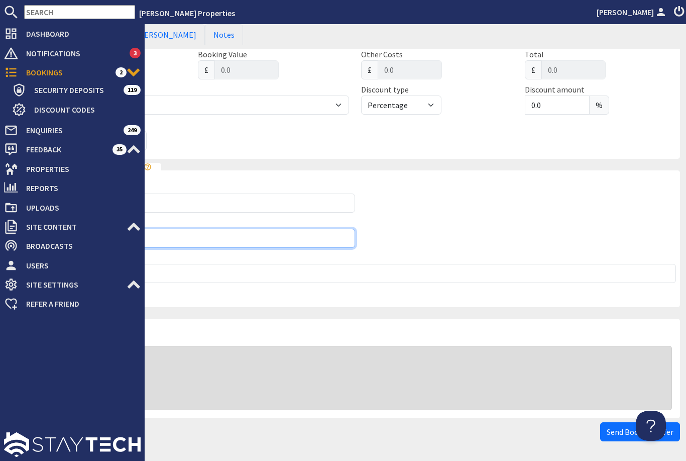
click at [248, 229] on input "Surname" at bounding box center [194, 238] width 321 height 19
click at [520, 350] on div "For... Until..." at bounding box center [355, 358] width 625 height 16
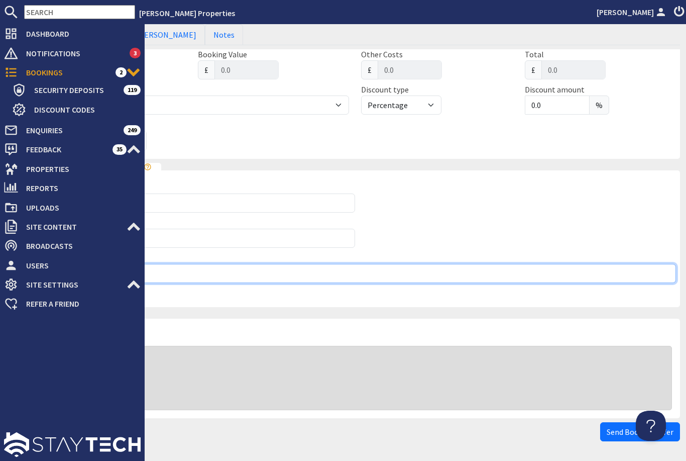
click at [588, 264] on input "Email" at bounding box center [355, 273] width 642 height 19
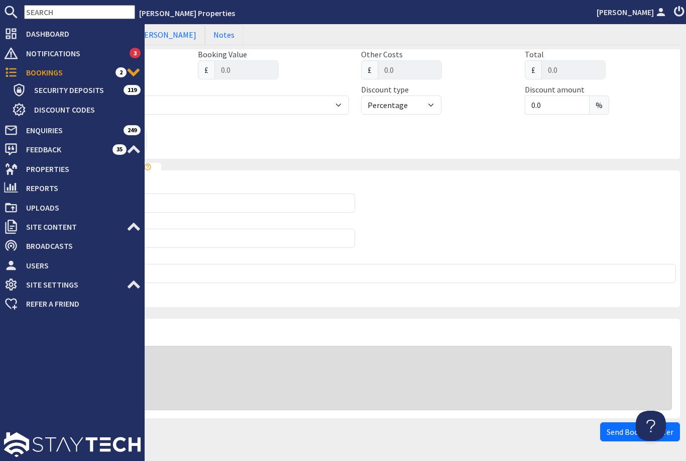
click at [660, 195] on fieldset "Lead Booker Forename Surname Email Double check the email address you've entere…" at bounding box center [355, 235] width 650 height 144
click at [597, 119] on div "Full Amount Due On" at bounding box center [355, 137] width 654 height 36
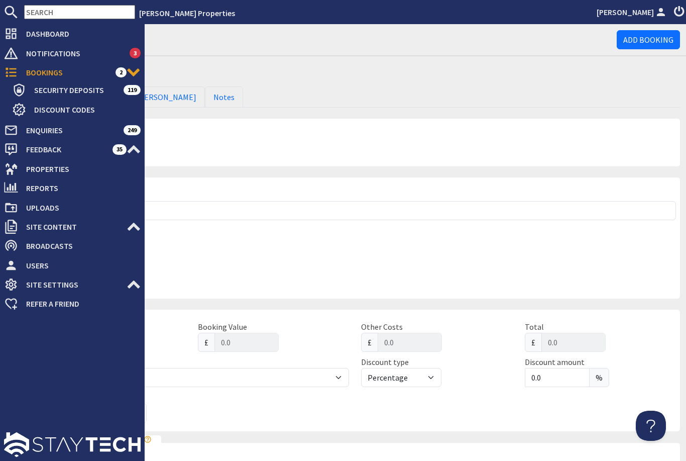
scroll to position [0, 0]
click at [182, 28] on h1 "Bookings" at bounding box center [323, 37] width 587 height 19
click at [211, 60] on div "Add new Booking" at bounding box center [355, 72] width 650 height 24
click at [450, 211] on fieldset "Stay Details Property Please select a property 🌊 Halula Beach House 🌊 💎 Halula …" at bounding box center [355, 234] width 650 height 128
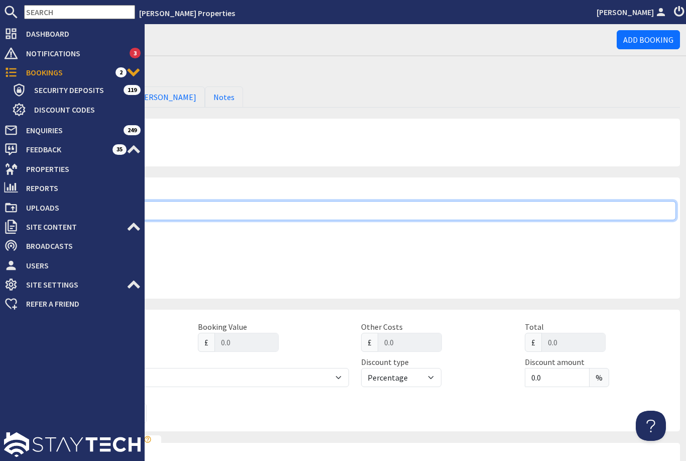
click at [473, 201] on select "Please select a property 🌊 Halula Beach House 🌊 💎 Halula Gem 💎 🪩 Halula Groove …" at bounding box center [355, 210] width 642 height 19
click at [583, 201] on select "Please select a property 🌊 Halula Beach House 🌊 💎 Halula Gem 💎 🪩 Halula Groove …" at bounding box center [355, 210] width 642 height 19
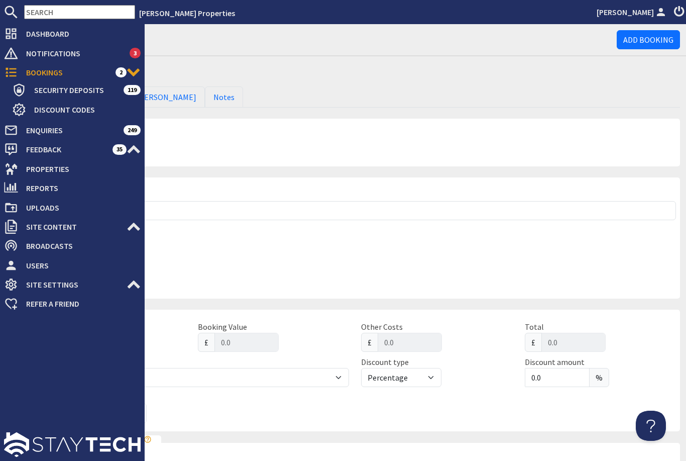
click at [191, 259] on div "Last Night" at bounding box center [194, 274] width 321 height 31
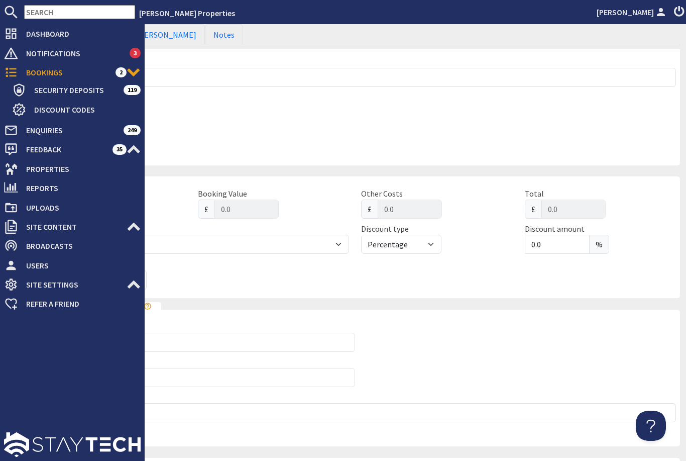
scroll to position [197, 0]
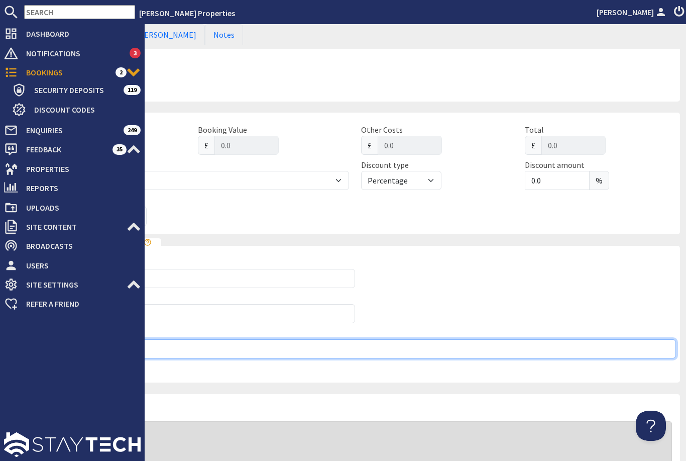
click at [494, 339] on input "Email" at bounding box center [355, 348] width 642 height 19
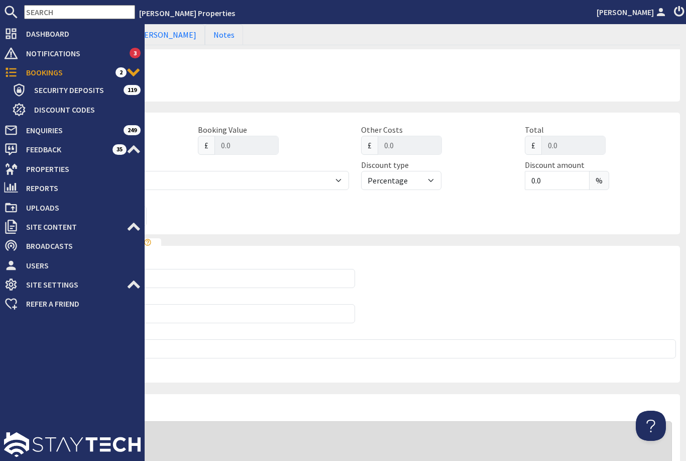
click at [609, 238] on fieldset "Lead Booker Forename Surname Email Double check the email address you've entere…" at bounding box center [355, 310] width 650 height 144
click at [110, 45] on span "Notifications" at bounding box center [74, 53] width 112 height 16
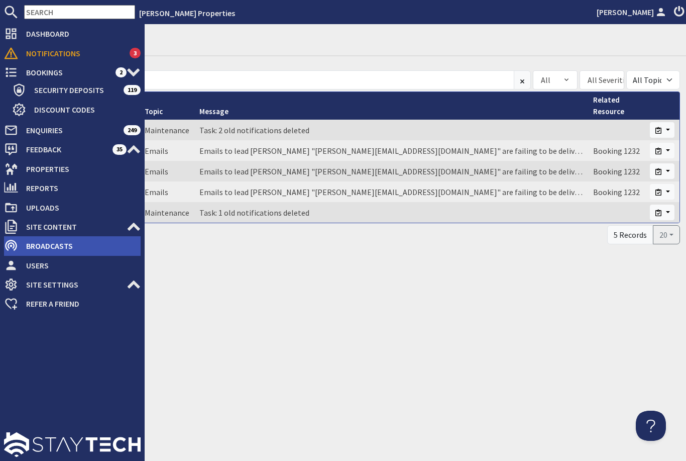
click at [71, 246] on span "Broadcasts" at bounding box center [79, 246] width 123 height 16
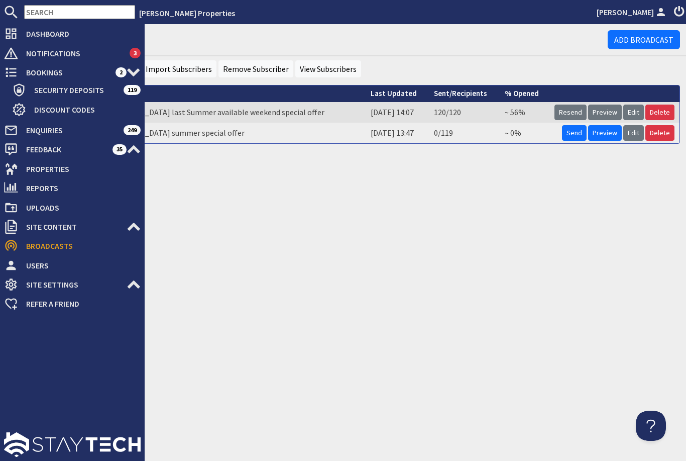
click at [220, 158] on div "Broadcasts Add Broadcast Broadcasts Add Subscriber Import Subscribers Remove Su…" at bounding box center [355, 242] width 662 height 436
click at [87, 170] on span "Properties" at bounding box center [79, 169] width 123 height 16
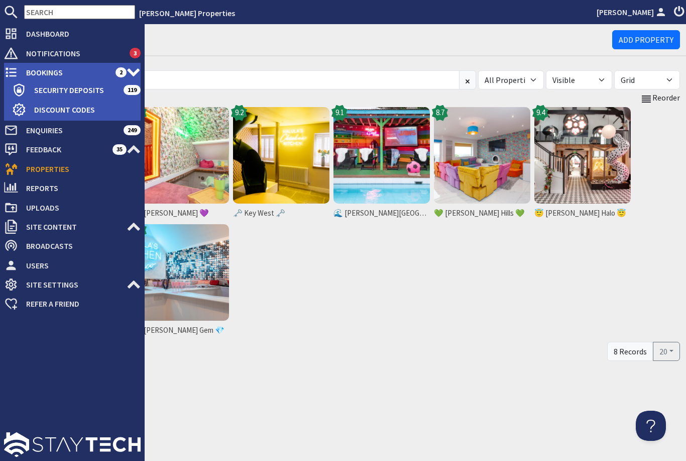
click at [70, 73] on span "Bookings" at bounding box center [66, 72] width 97 height 16
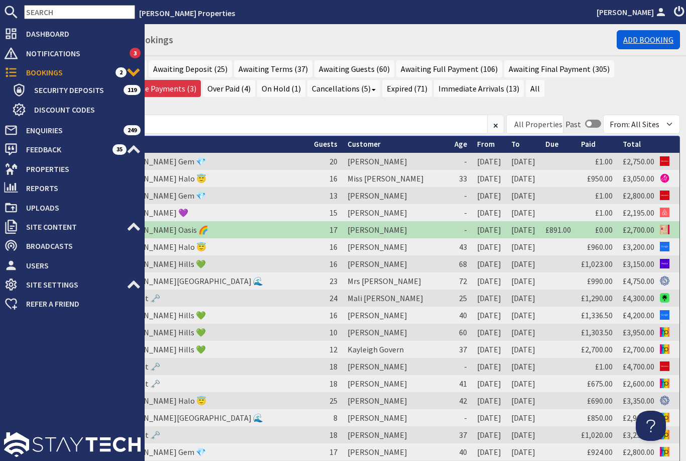
click at [636, 30] on link "Add Booking" at bounding box center [648, 39] width 63 height 19
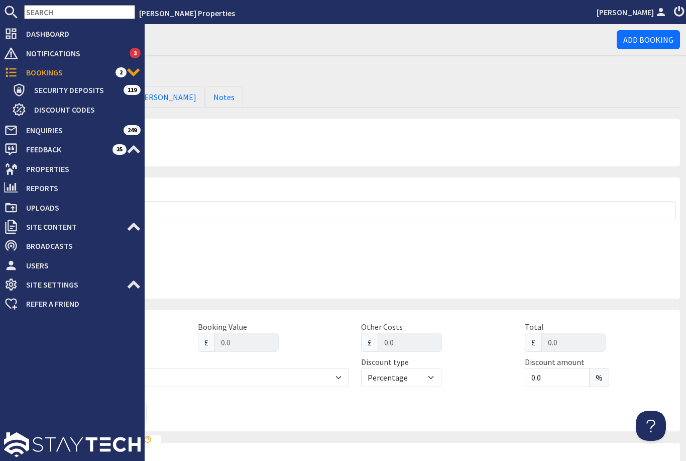
scroll to position [1, 0]
click at [644, 29] on link "Add Booking" at bounding box center [648, 38] width 63 height 19
click at [378, 112] on fieldset "Booking Make a booking offer Create a booking Making a booking offer will creat…" at bounding box center [355, 139] width 650 height 55
click at [205, 86] on link "Notes" at bounding box center [224, 96] width 38 height 21
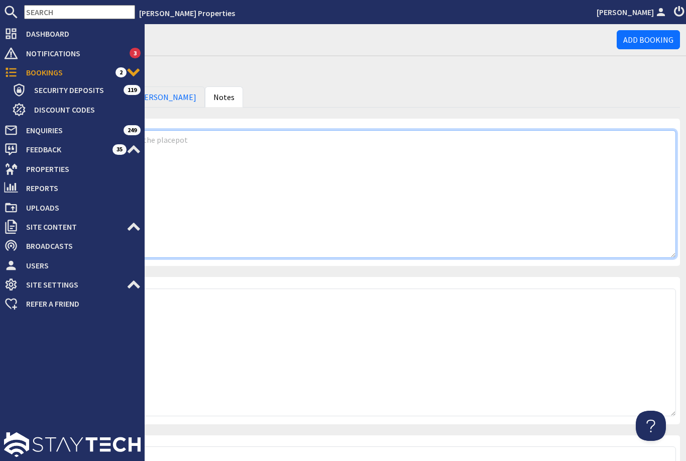
click at [226, 152] on textarea at bounding box center [355, 194] width 642 height 128
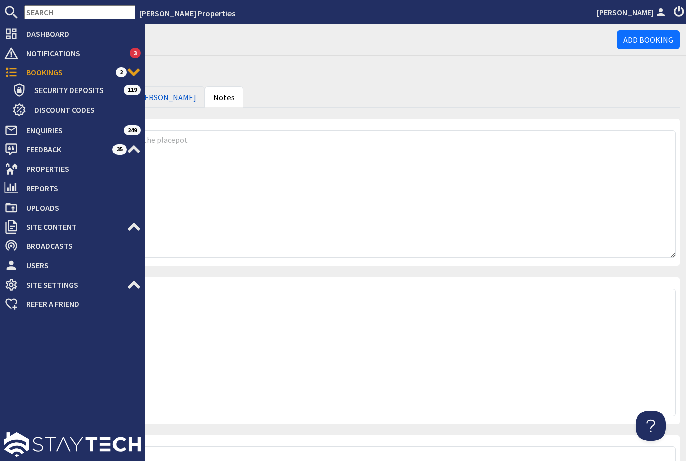
click at [162, 86] on link "Lead Booker" at bounding box center [157, 96] width 94 height 21
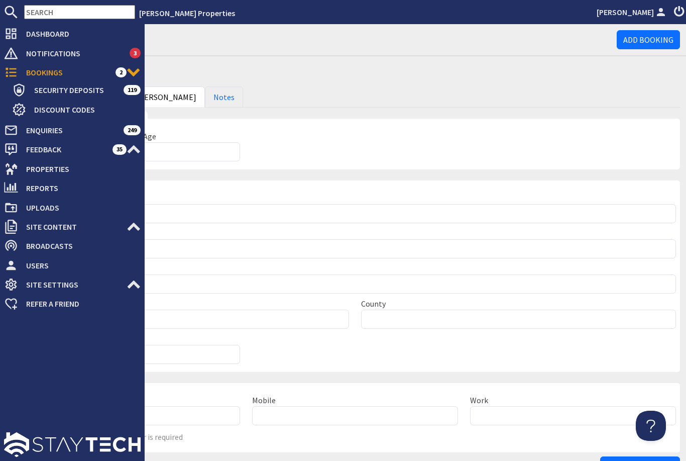
click at [148, 28] on h1 "Bookings" at bounding box center [323, 37] width 587 height 19
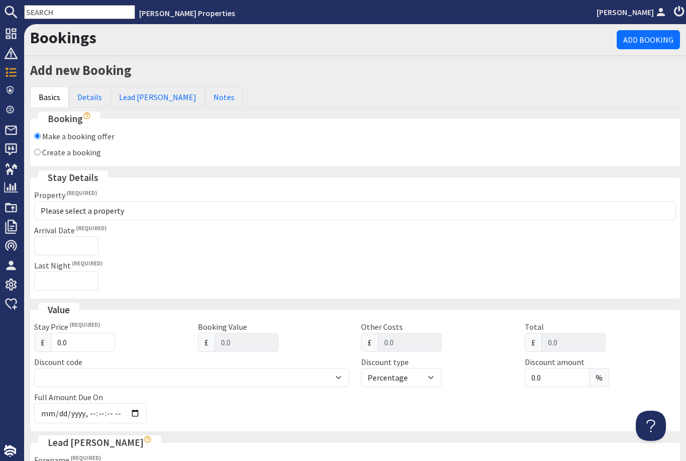
click at [44, 156] on label "Create a booking" at bounding box center [71, 152] width 59 height 10
click at [41, 155] on input "Create a booking" at bounding box center [37, 152] width 7 height 7
radio input "true"
checkbox input "false"
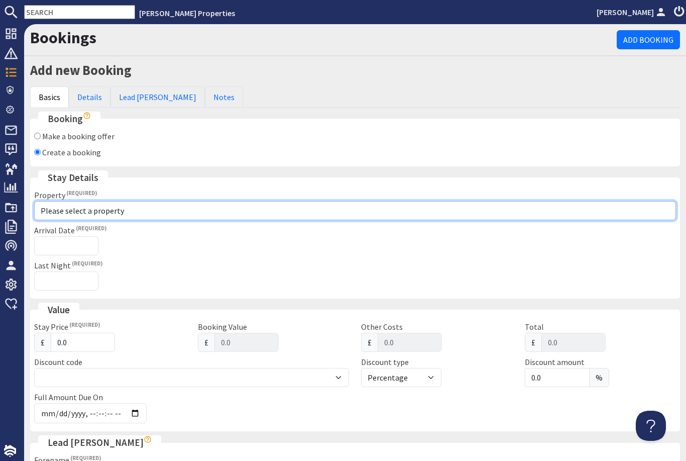
click at [109, 203] on select "Please select a property 🌊 [PERSON_NAME][GEOGRAPHIC_DATA] 🌊 💎 [PERSON_NAME] Gem…" at bounding box center [355, 210] width 642 height 19
select select "760"
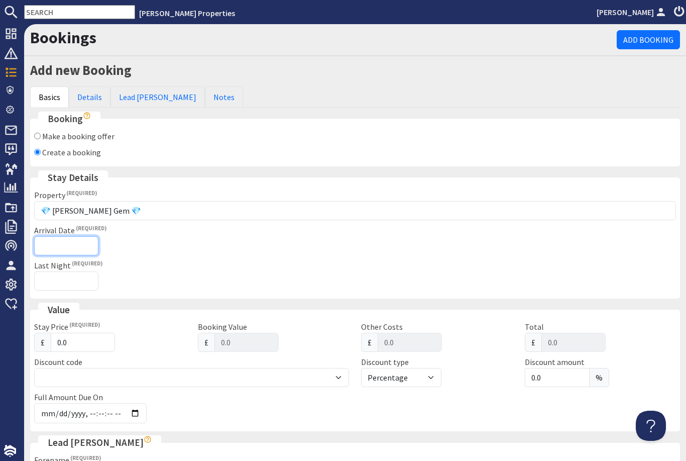
click at [83, 246] on input "Arrival Date" at bounding box center [66, 245] width 64 height 19
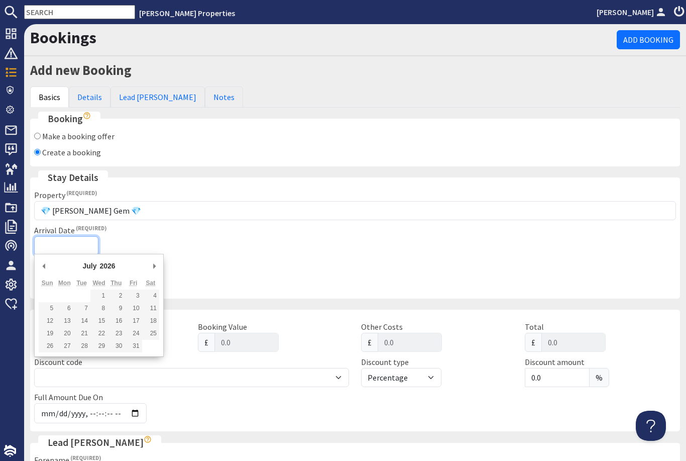
type input "[DATE]"
type input "[DATE]T23:59:59"
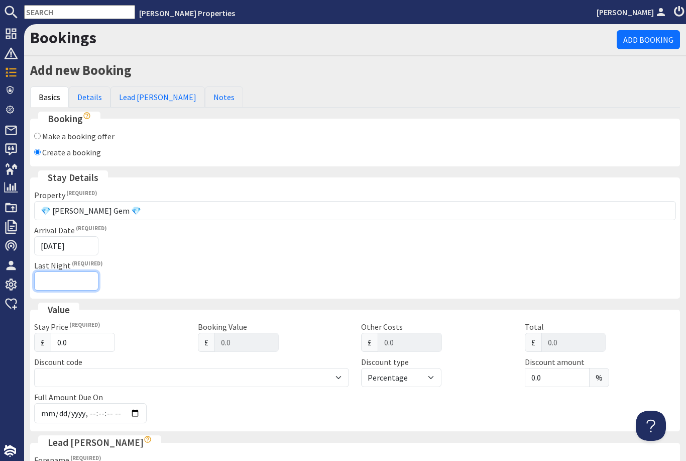
click at [88, 284] on input "Last Night" at bounding box center [66, 280] width 64 height 19
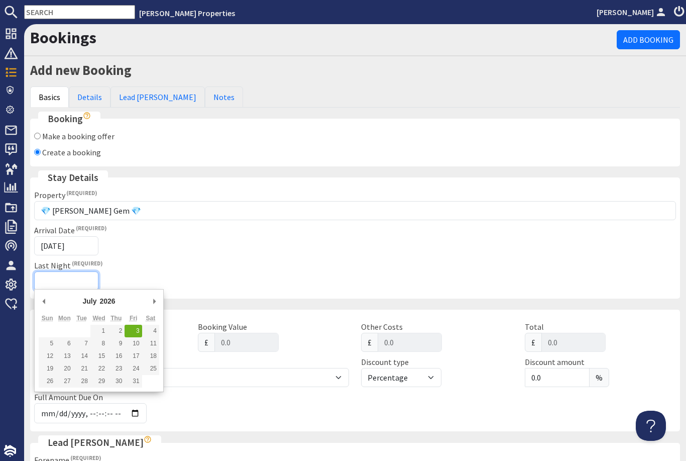
type input "[DATE]"
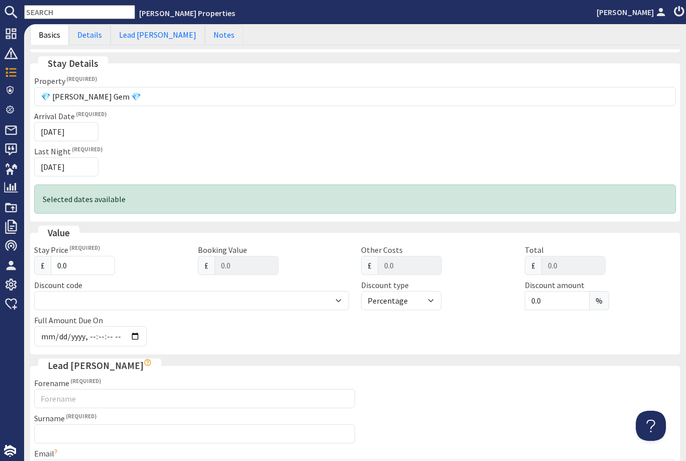
scroll to position [112, 0]
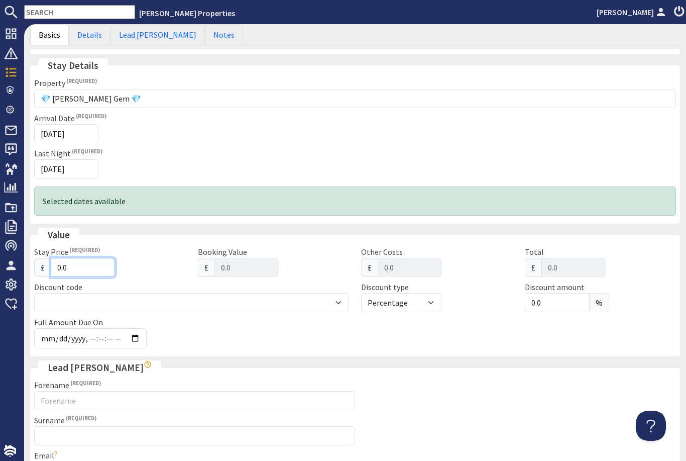
click at [86, 270] on input "0.0" at bounding box center [83, 267] width 64 height 19
type input "0"
type input "0.00"
type input "2"
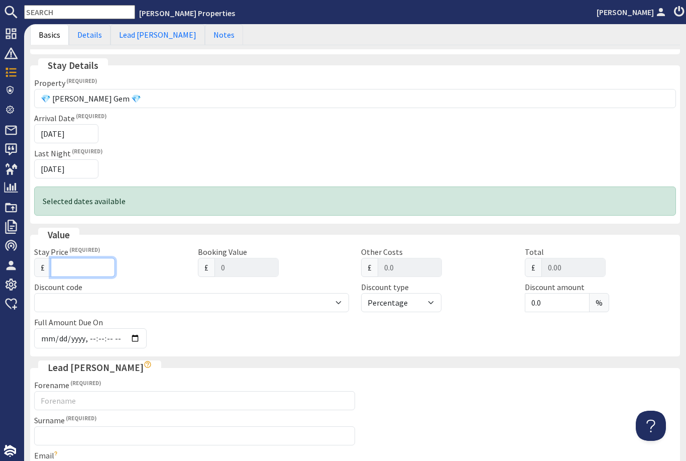
type input "2"
type input "2.00"
type input "27"
type input "27.00"
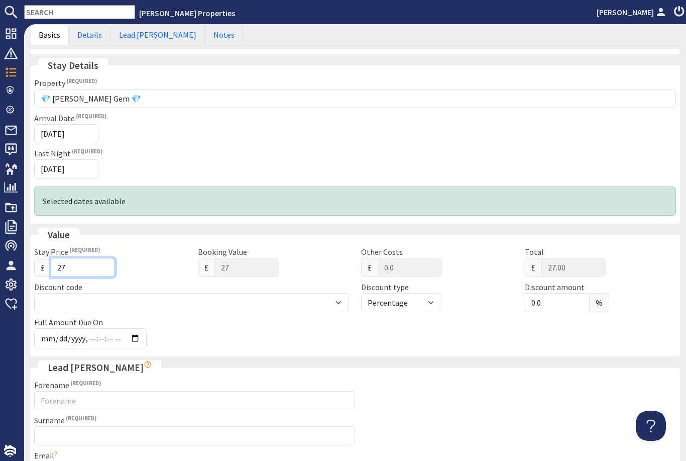
type input "275"
type input "275.00"
type input "2750"
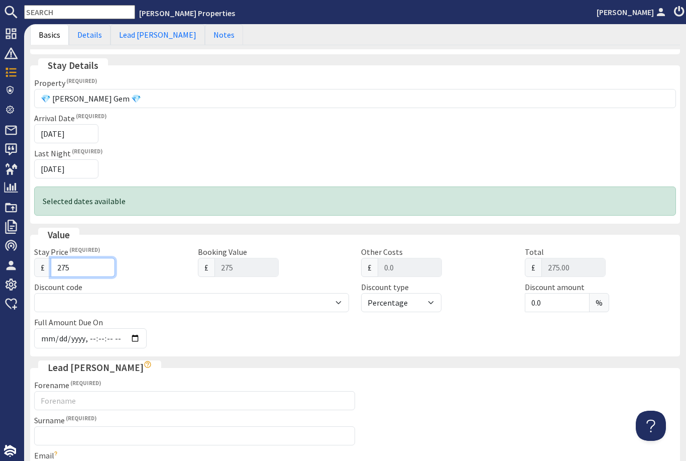
type input "2750.00"
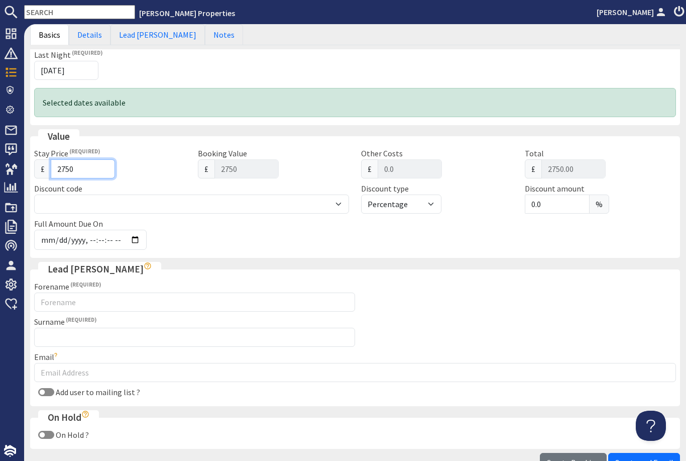
scroll to position [213, 0]
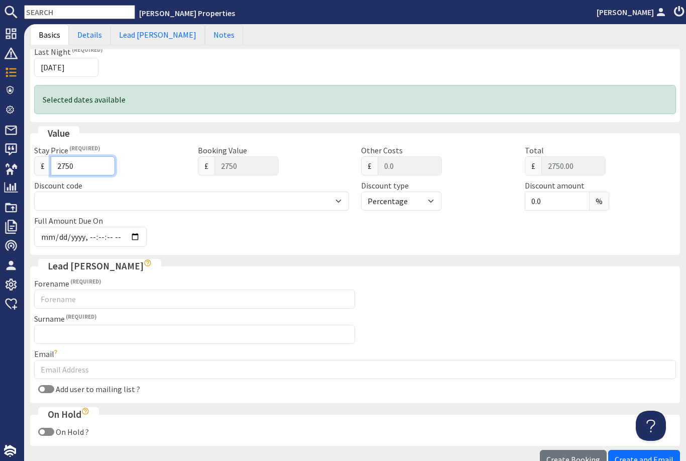
type input "2750"
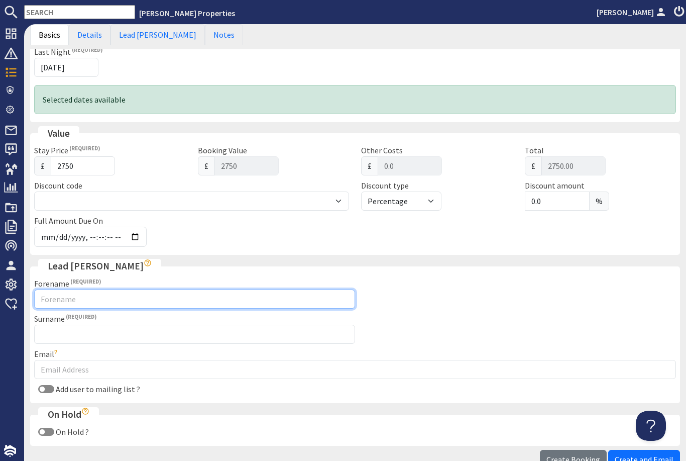
click at [285, 293] on input "Forename" at bounding box center [194, 298] width 321 height 19
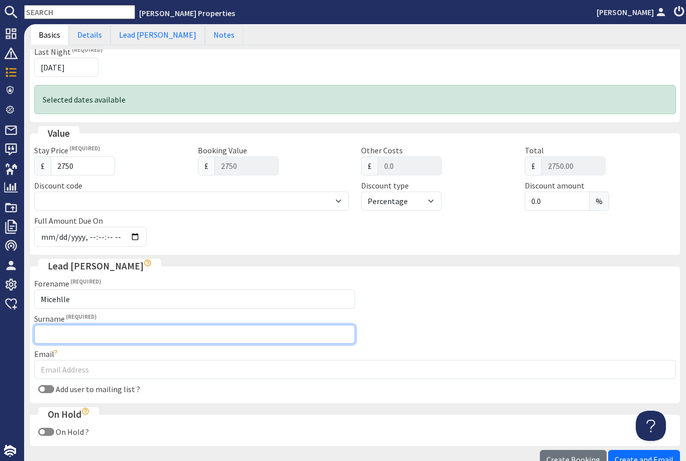
click at [256, 332] on input "Surname" at bounding box center [194, 333] width 321 height 19
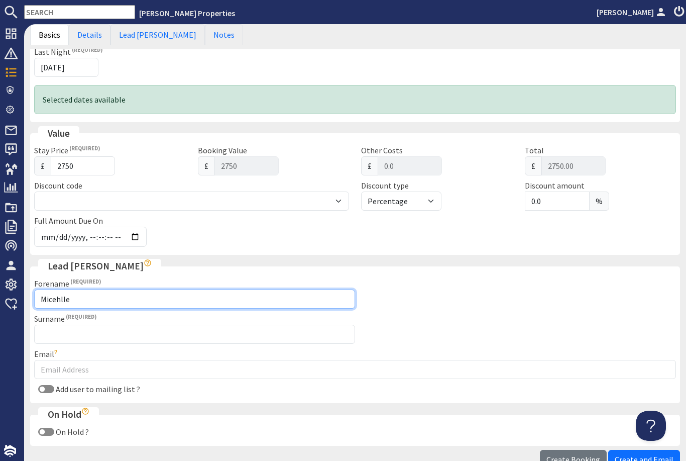
click at [250, 293] on input "Micehlle" at bounding box center [194, 298] width 321 height 19
type input "Michelle"
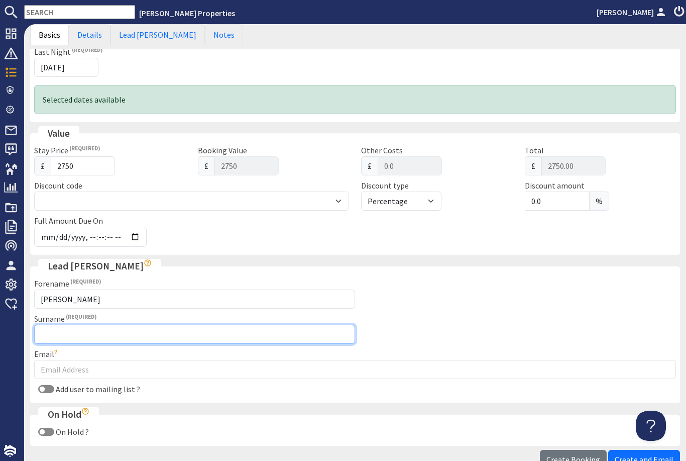
click at [247, 333] on input "Surname" at bounding box center [194, 333] width 321 height 19
type input "Baitup"
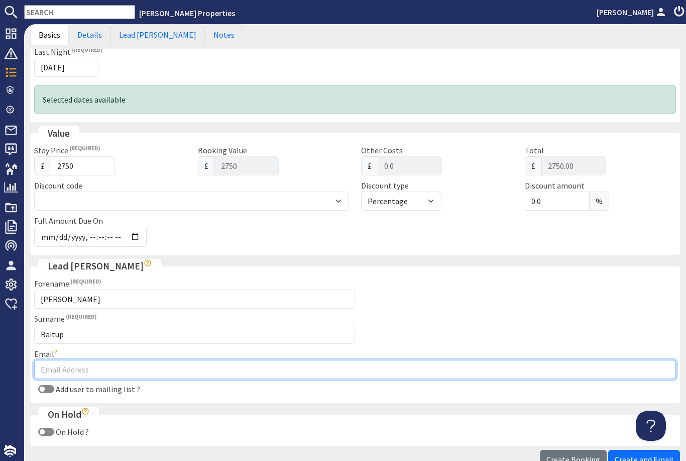
click at [291, 373] on input "Email" at bounding box center [355, 369] width 642 height 19
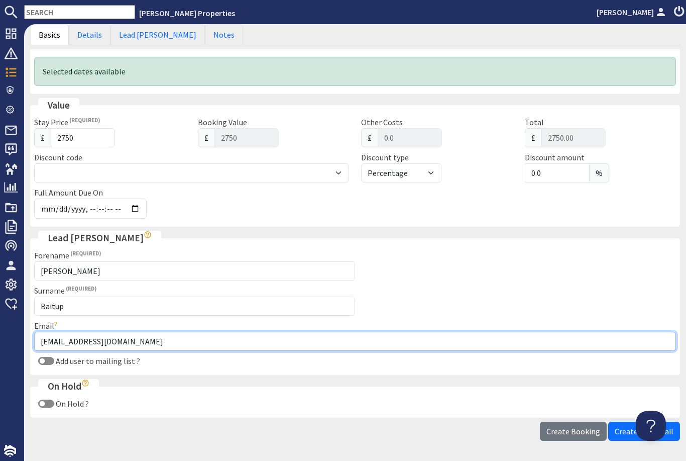
scroll to position [241, 0]
type input "michellebaitup78@googlemail.com"
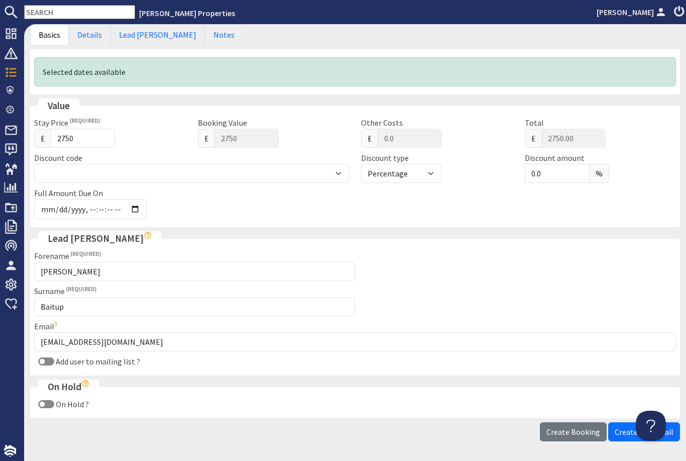
click at [47, 361] on input "Add user to mailing list ?" at bounding box center [46, 361] width 16 height 8
checkbox input "true"
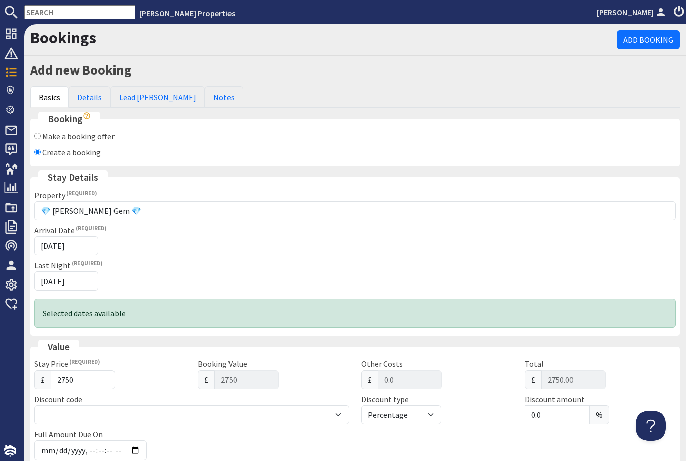
scroll to position [0, 0]
click at [86, 97] on link "Details" at bounding box center [90, 96] width 42 height 21
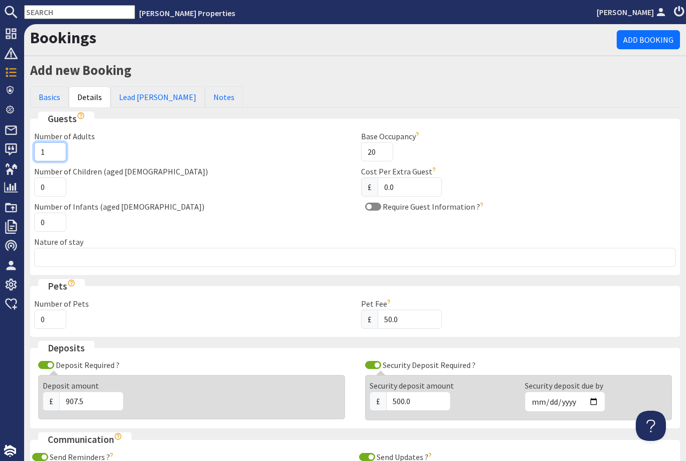
click at [63, 147] on input "1" at bounding box center [50, 151] width 32 height 19
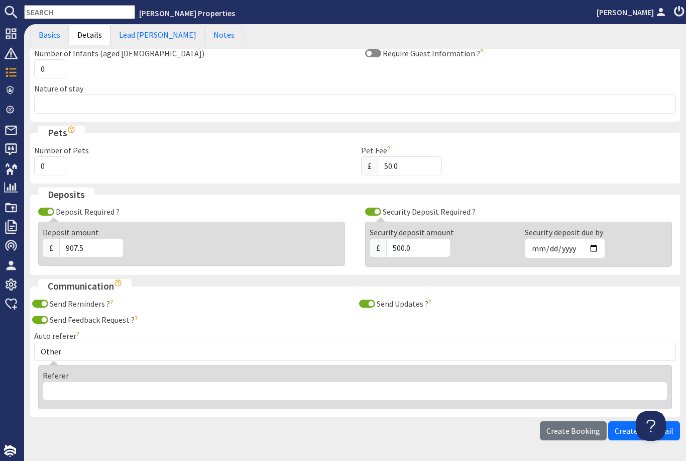
scroll to position [153, 0]
type input "20"
click at [51, 208] on input "Deposit Required ?" at bounding box center [46, 212] width 16 height 8
checkbox input "false"
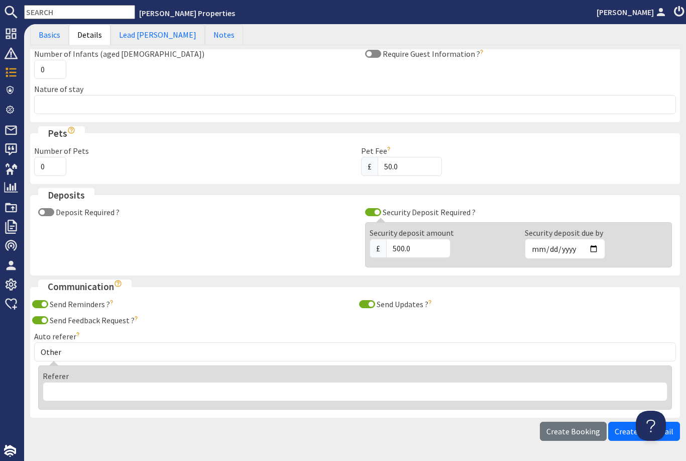
click at [376, 211] on input "Security Deposit Required ?" at bounding box center [373, 212] width 16 height 8
checkbox input "false"
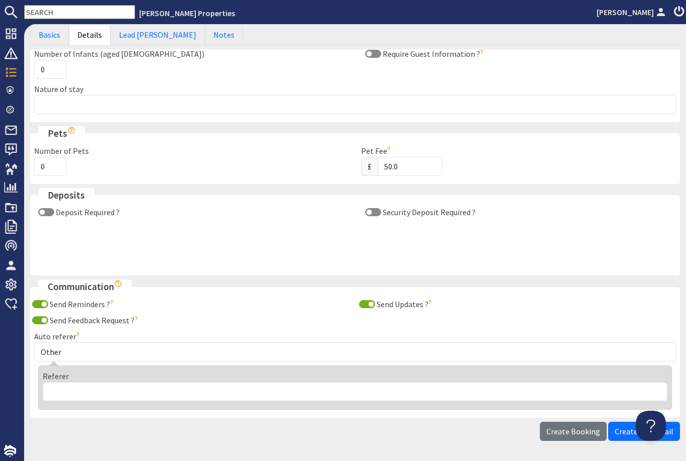
click at [44, 300] on input "Send Reminders ?" at bounding box center [40, 304] width 16 height 8
checkbox input "false"
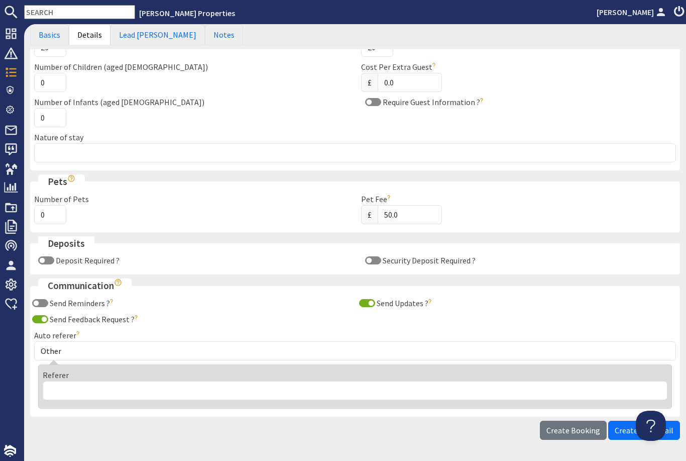
click at [370, 299] on input "Send Updates ?" at bounding box center [367, 303] width 16 height 8
checkbox input "false"
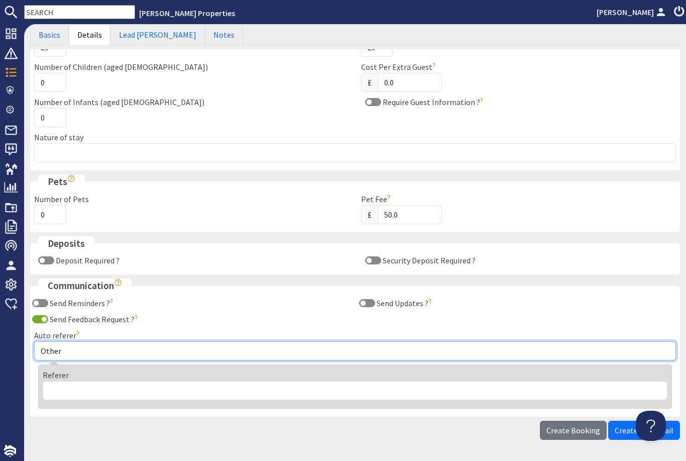
click at [266, 345] on select "Other Aber Cottage and Retreat Abritel Airbnb Althea House A Moment Of Silence …" at bounding box center [355, 350] width 642 height 19
select select "163"
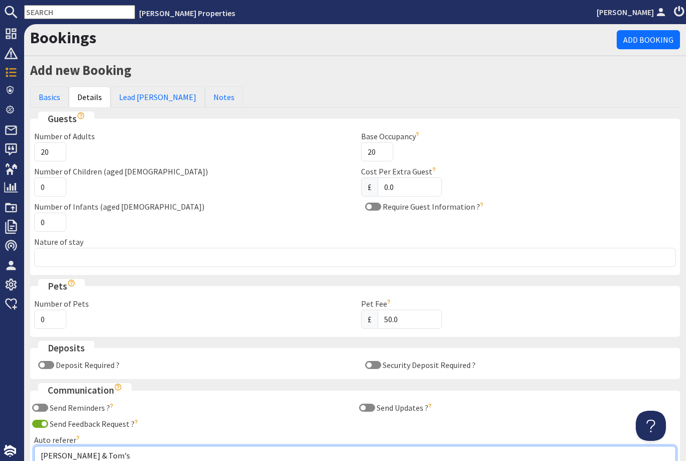
scroll to position [0, 0]
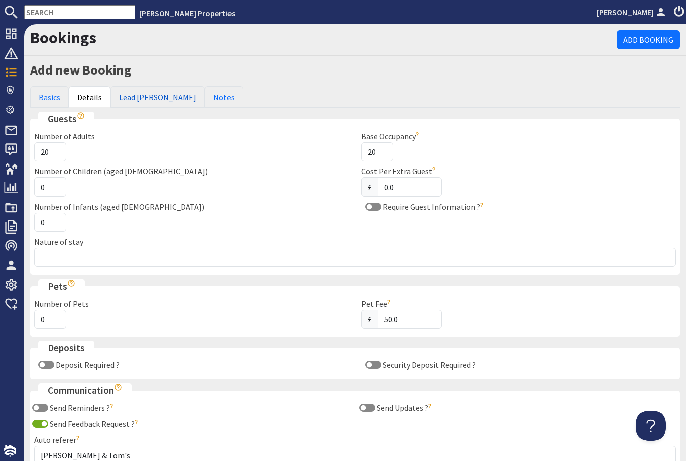
click at [140, 94] on link "Lead Booker" at bounding box center [157, 96] width 94 height 21
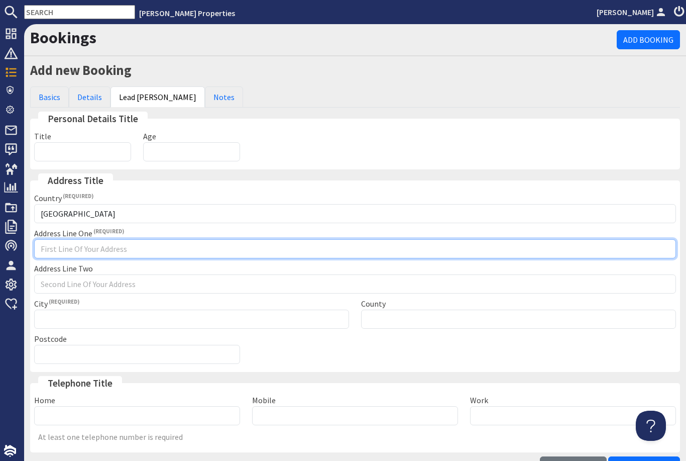
click at [242, 248] on input "Address Line One" at bounding box center [355, 248] width 642 height 19
type input "."
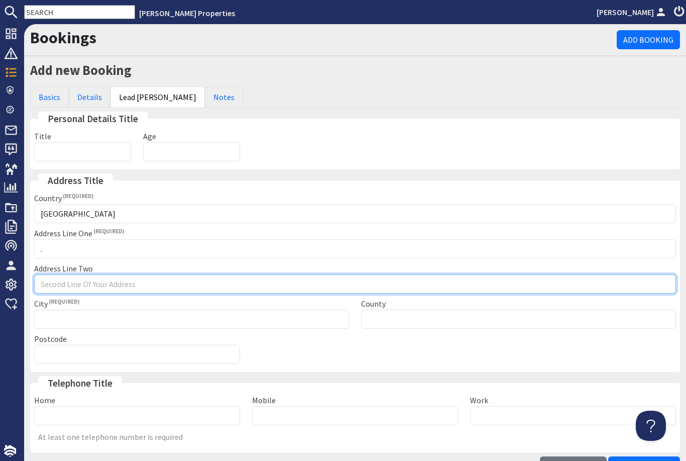
click at [280, 284] on input "Address Line Two" at bounding box center [355, 283] width 642 height 19
type input "."
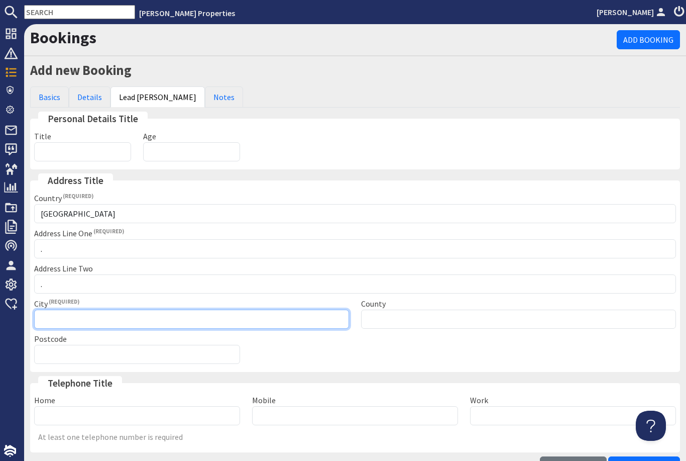
click at [258, 320] on input "City" at bounding box center [191, 318] width 315 height 19
type input "Exeter"
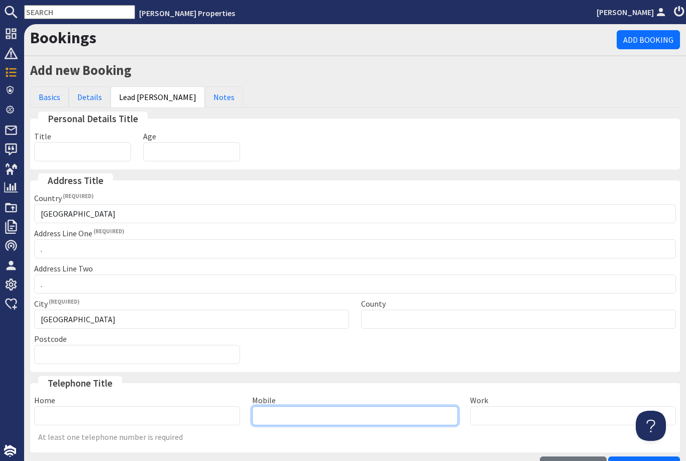
click at [293, 414] on input "Mobile" at bounding box center [355, 415] width 206 height 19
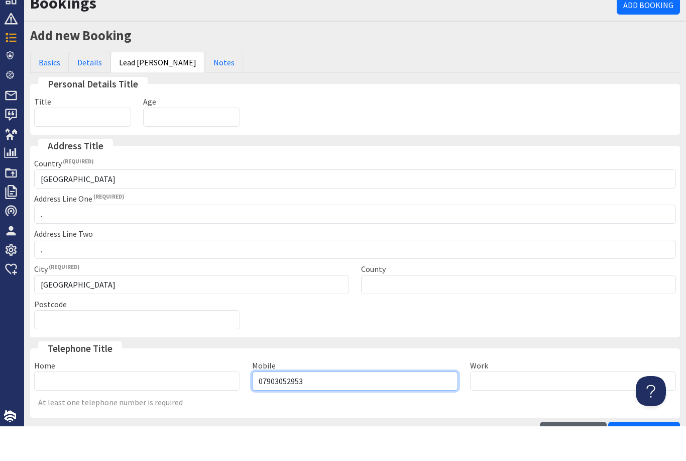
type input "07903052953"
click at [572, 460] on span "Create Booking" at bounding box center [573, 466] width 54 height 10
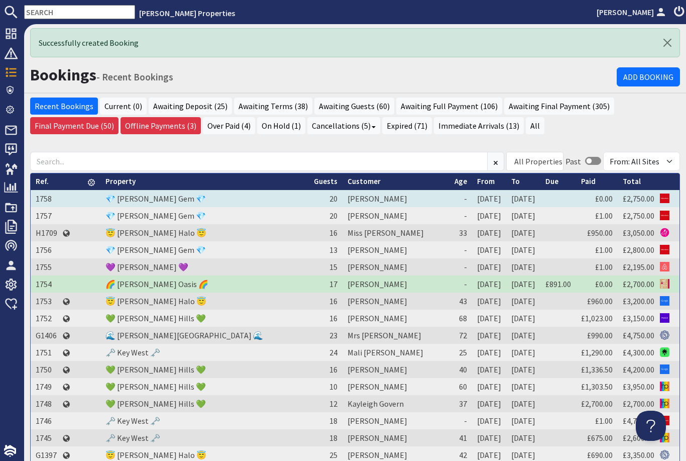
click at [46, 190] on td "1758" at bounding box center [47, 198] width 32 height 17
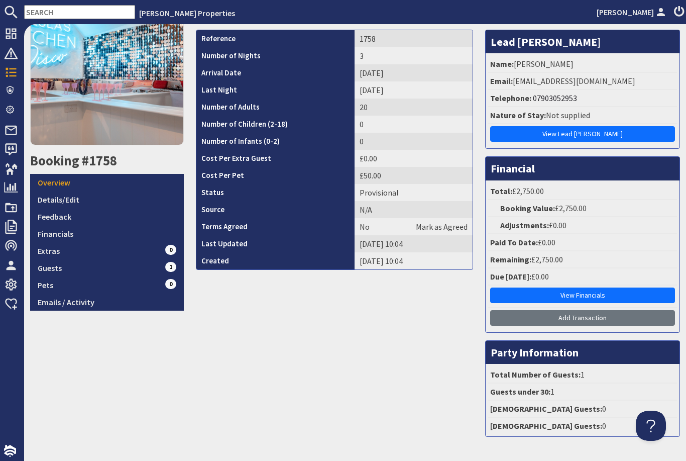
scroll to position [69, 0]
click at [579, 316] on link "Add Transaction" at bounding box center [582, 318] width 185 height 16
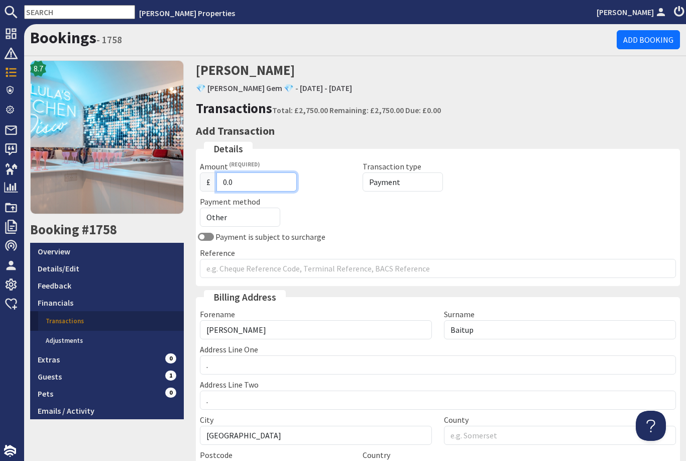
click at [274, 182] on input "0.0" at bounding box center [256, 181] width 80 height 19
type input "0"
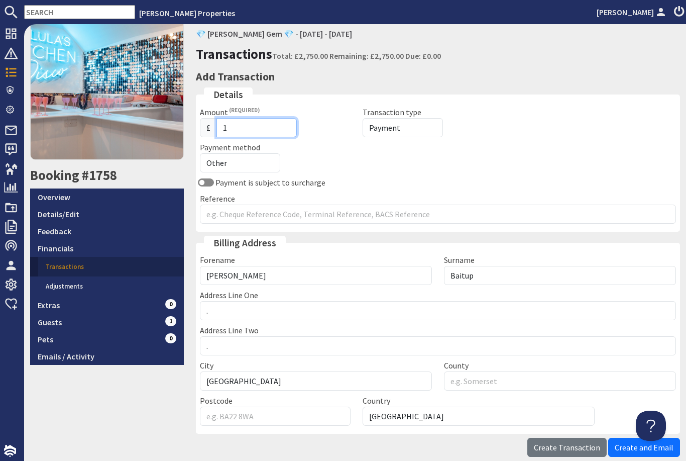
scroll to position [57, 0]
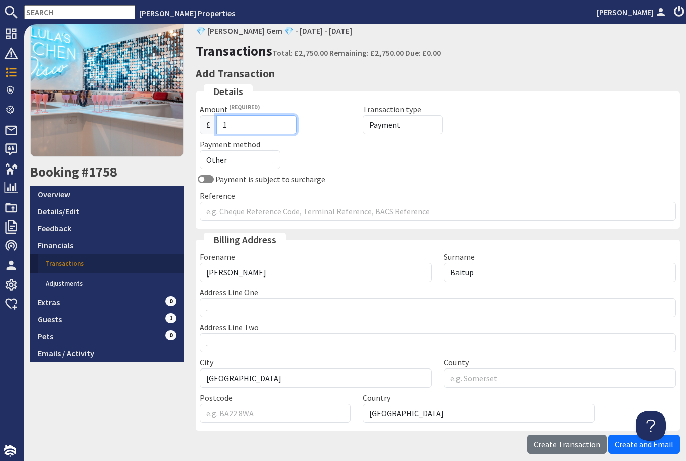
type input "1"
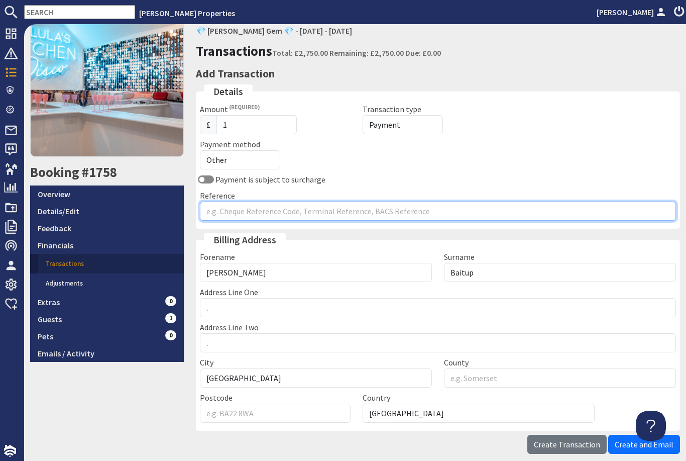
click at [483, 207] on input "Reference" at bounding box center [438, 210] width 477 height 19
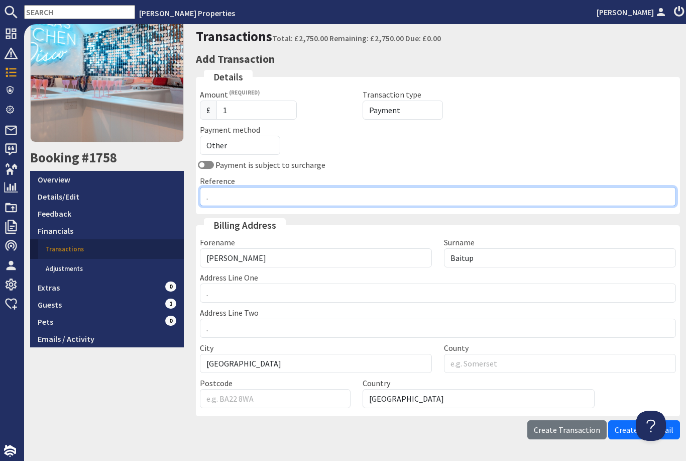
scroll to position [71, 0]
type input "."
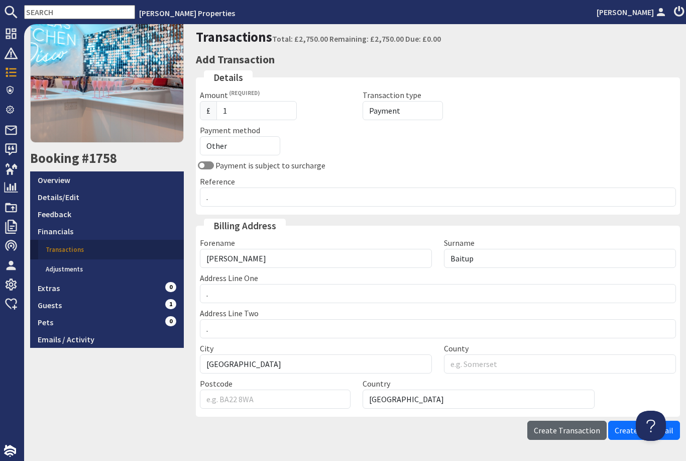
click at [585, 425] on span "Create Transaction" at bounding box center [567, 430] width 66 height 10
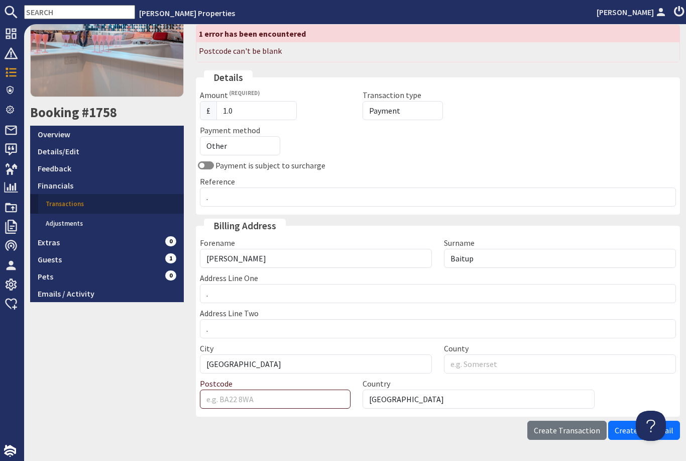
scroll to position [117, 0]
click at [330, 391] on input "Postcode" at bounding box center [275, 398] width 151 height 19
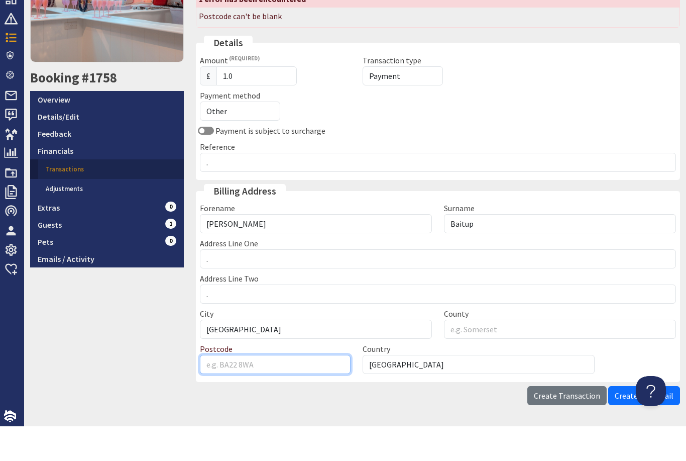
type input "TA10 9DA"
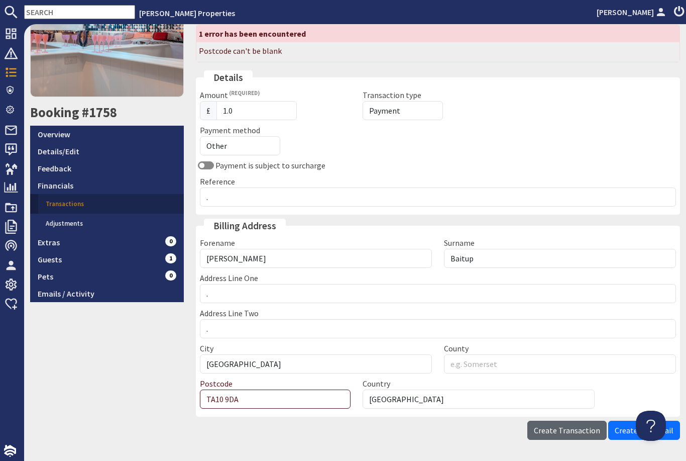
click at [572, 420] on button "Create Transaction" at bounding box center [566, 429] width 79 height 19
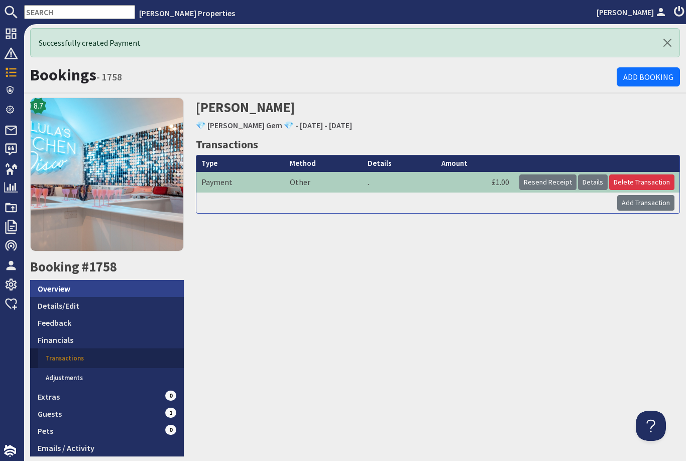
click at [60, 280] on link "Overview" at bounding box center [107, 288] width 154 height 17
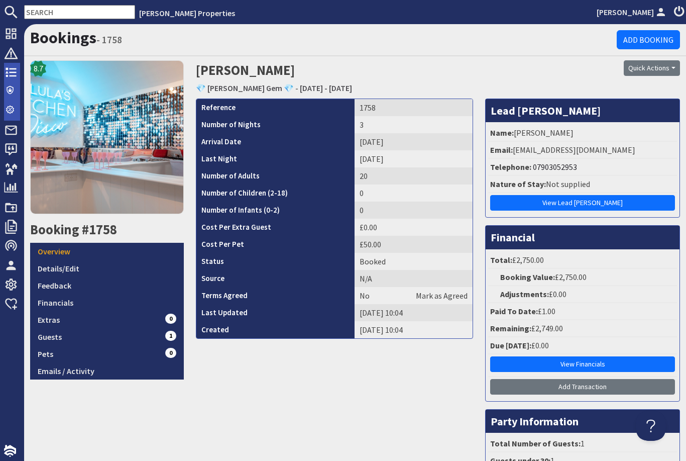
click at [12, 69] on use at bounding box center [11, 73] width 11 height 10
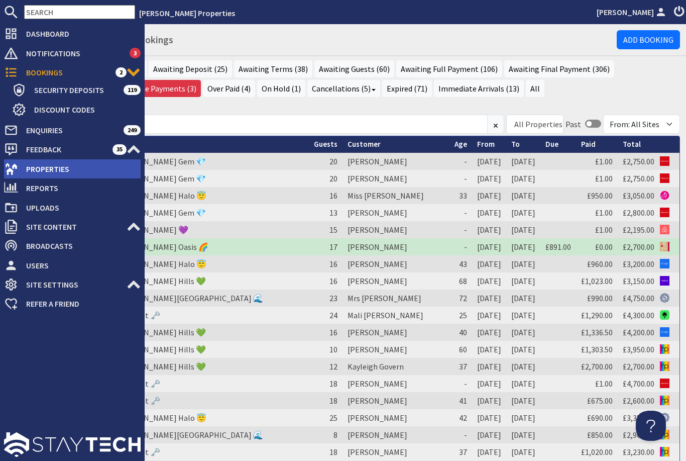
click at [94, 171] on span "Properties" at bounding box center [79, 169] width 123 height 16
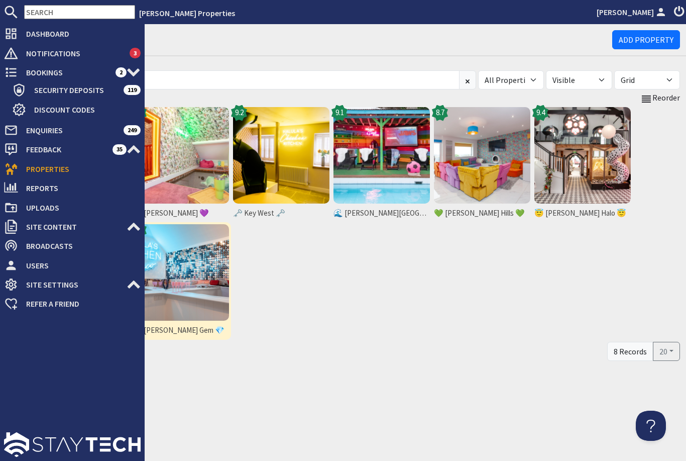
click at [194, 299] on img at bounding box center [181, 272] width 96 height 96
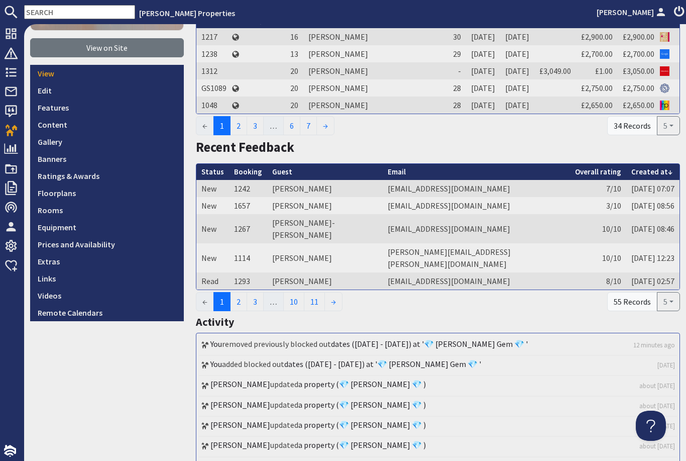
scroll to position [183, 0]
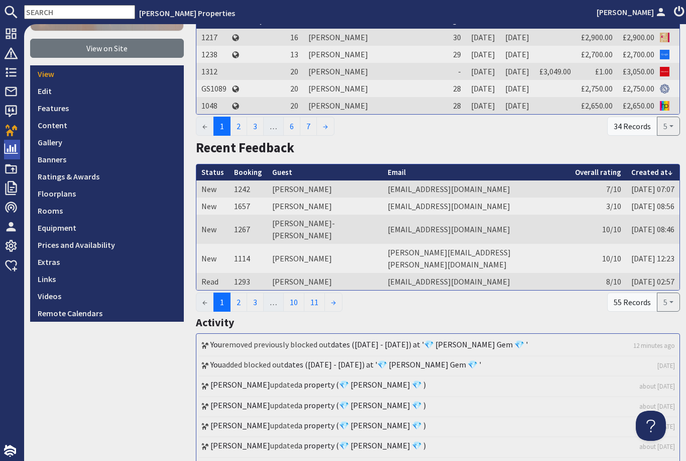
click at [13, 149] on use at bounding box center [11, 149] width 14 height 10
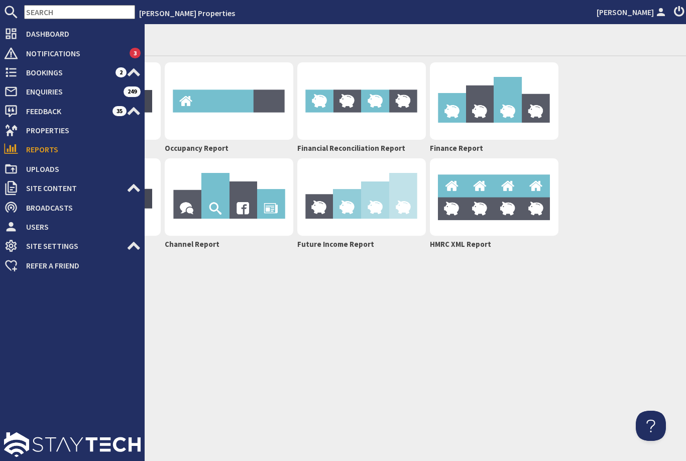
click at [214, 12] on li "[PERSON_NAME] Properties" at bounding box center [364, 13] width 458 height 12
click at [218, 15] on li "[PERSON_NAME] Properties" at bounding box center [364, 13] width 458 height 12
click at [240, 42] on h1 "Reports" at bounding box center [355, 37] width 650 height 19
click at [231, 54] on div "Reports" at bounding box center [355, 40] width 662 height 32
click at [222, 308] on div "Reports Availability Report Occupancy Report Financial Reconciliation Report Fi…" at bounding box center [355, 242] width 662 height 436
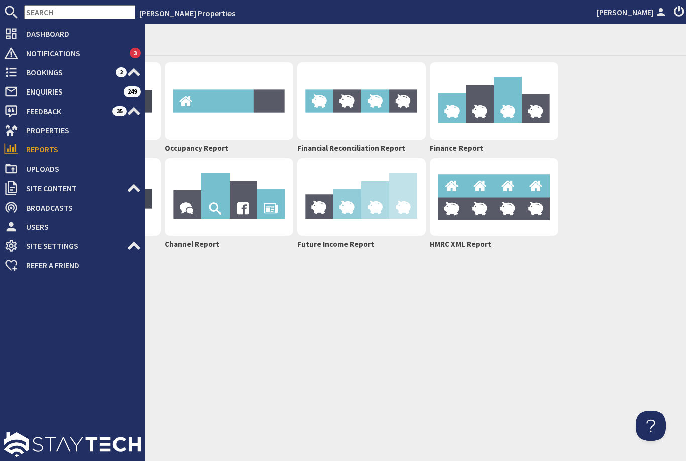
click at [228, 11] on li "[PERSON_NAME] Properties" at bounding box center [364, 13] width 458 height 12
click at [71, 6] on input "text" at bounding box center [79, 12] width 111 height 14
click at [210, 13] on li "[PERSON_NAME] Properties" at bounding box center [364, 13] width 458 height 12
click at [323, 54] on div "Reports" at bounding box center [355, 40] width 662 height 32
click at [339, 299] on div "Reports Availability Report Occupancy Report Financial Reconciliation Report Fi…" at bounding box center [355, 242] width 662 height 436
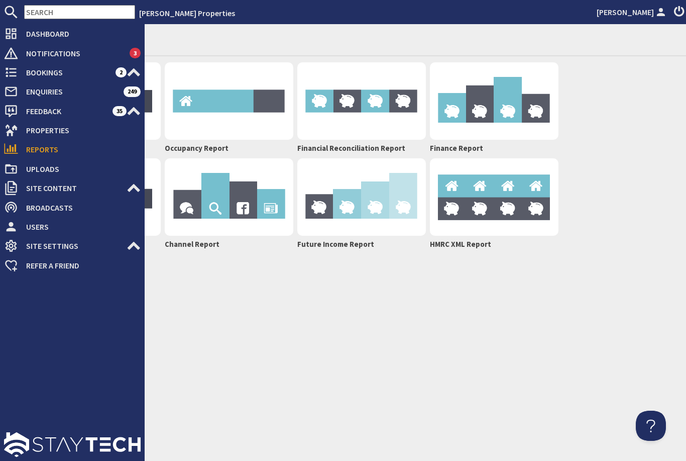
click at [359, 308] on div "Reports Availability Report Occupancy Report Financial Reconciliation Report Fi…" at bounding box center [355, 242] width 662 height 436
click at [217, 315] on div "Reports Availability Report Occupancy Report Financial Reconciliation Report Fi…" at bounding box center [355, 242] width 662 height 436
click at [276, 139] on img at bounding box center [229, 100] width 129 height 77
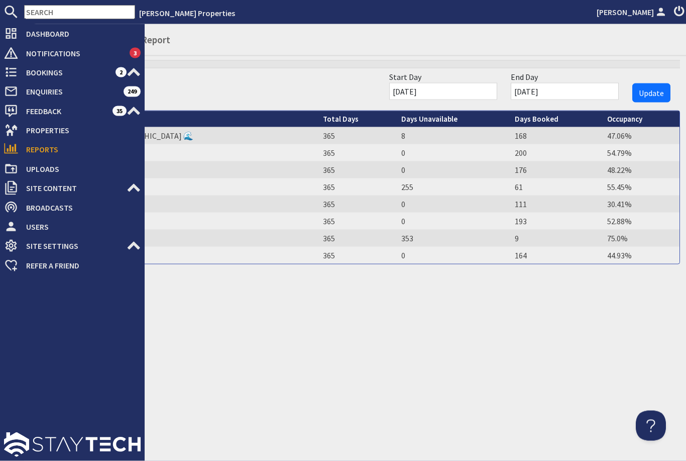
scroll to position [9, 0]
click at [233, 338] on div "Reports - Availability Report Occupancy Report Start Day [DATE] End Day [DATE] …" at bounding box center [355, 242] width 662 height 436
click at [194, 87] on div "Property 🌊 [PERSON_NAME][GEOGRAPHIC_DATA] 🌊 Total Days 365 Days Unavailable 8 D…" at bounding box center [355, 168] width 650 height 191
click at [79, 114] on span "Feedback" at bounding box center [65, 111] width 94 height 16
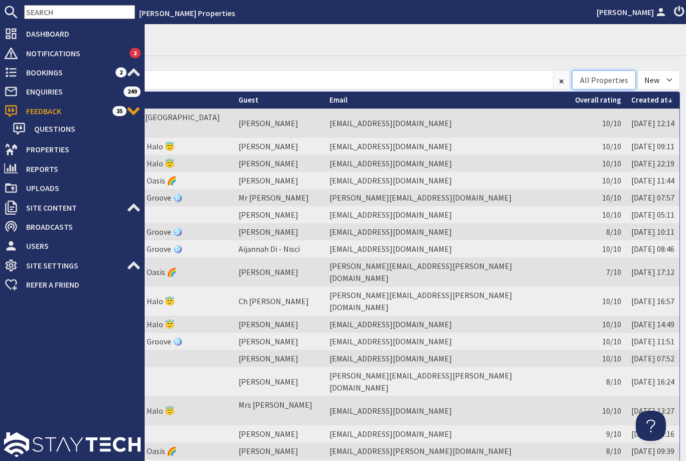
click at [619, 74] on div "All Properties" at bounding box center [604, 80] width 48 height 12
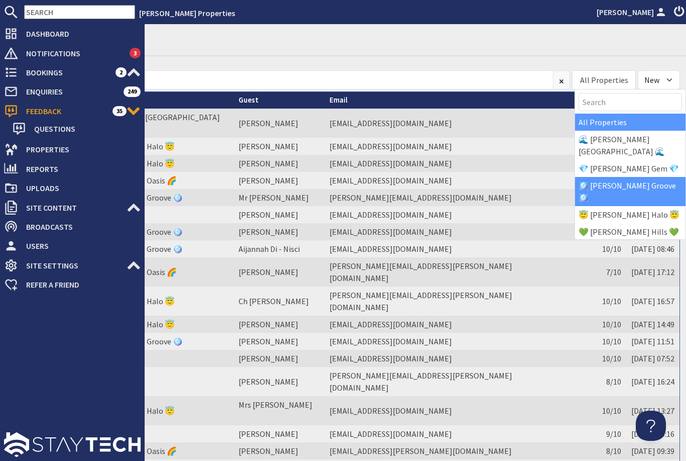
click at [630, 177] on div "🪩 [PERSON_NAME] Groove 🪩" at bounding box center [630, 191] width 110 height 29
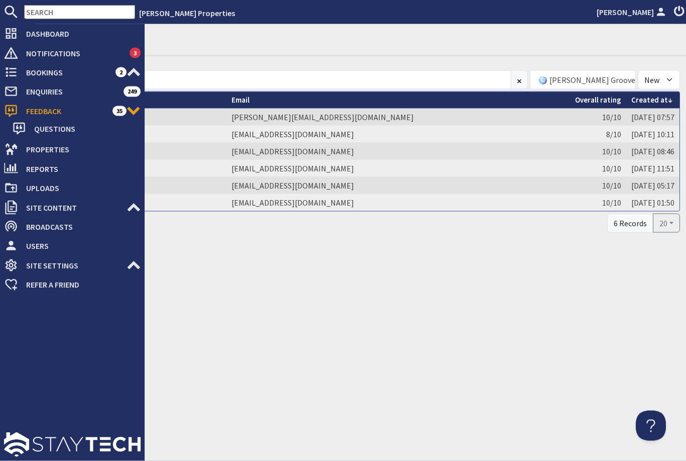
click at [370, 279] on div "Feedback All Properties 🌊 [PERSON_NAME][GEOGRAPHIC_DATA] 🌊 💎 [PERSON_NAME] Gem …" at bounding box center [355, 242] width 662 height 436
